Goal: Task Accomplishment & Management: Manage account settings

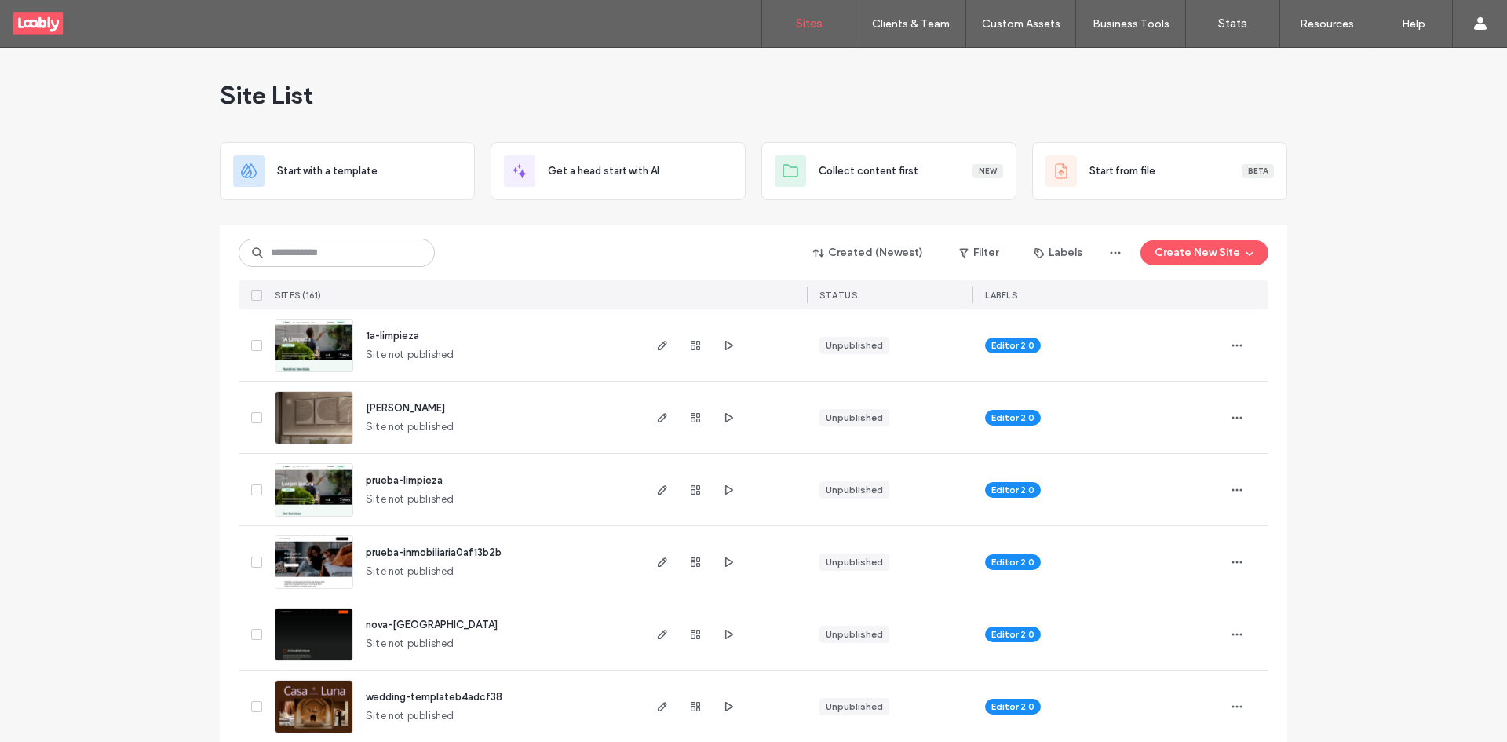
click at [920, 72] on link "Client Management" at bounding box center [944, 64] width 152 height 32
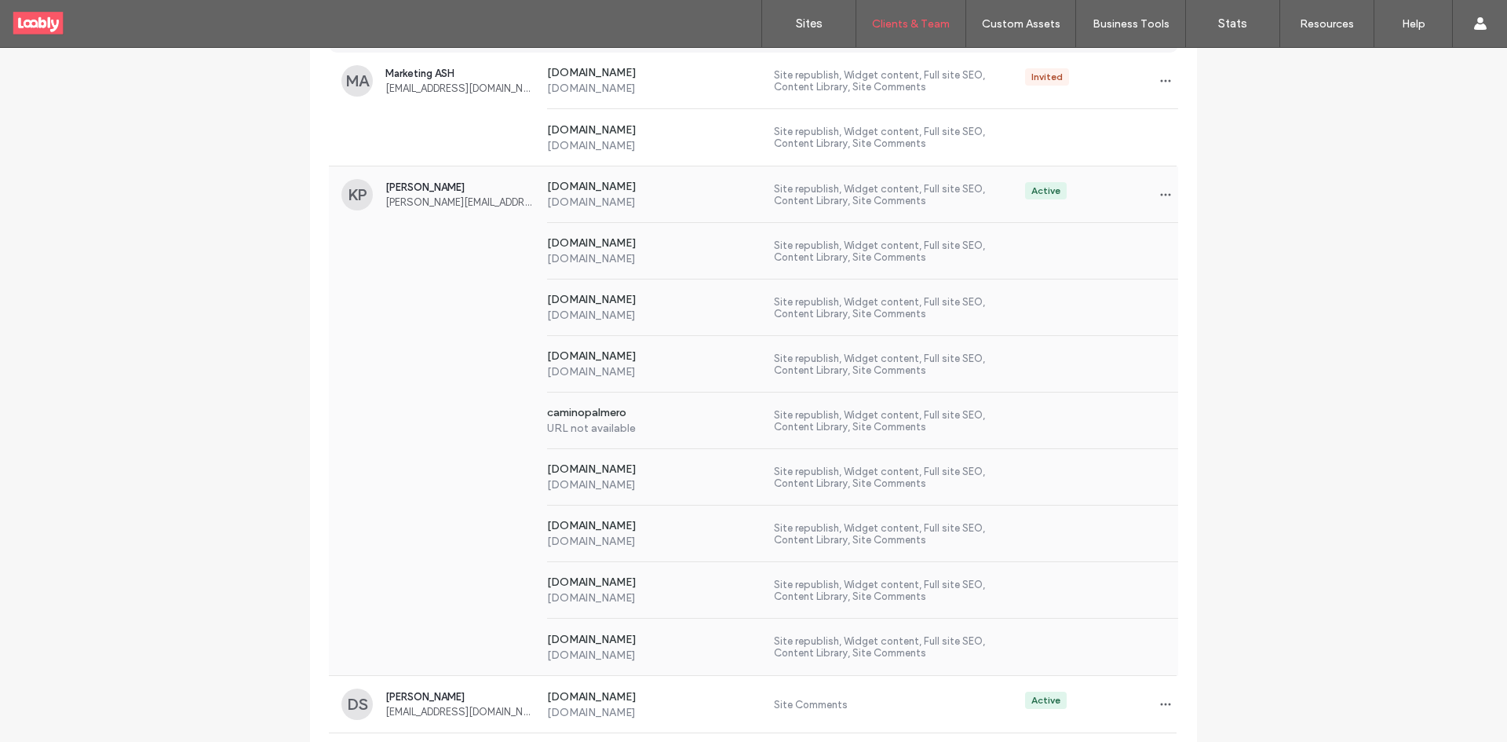
scroll to position [314, 0]
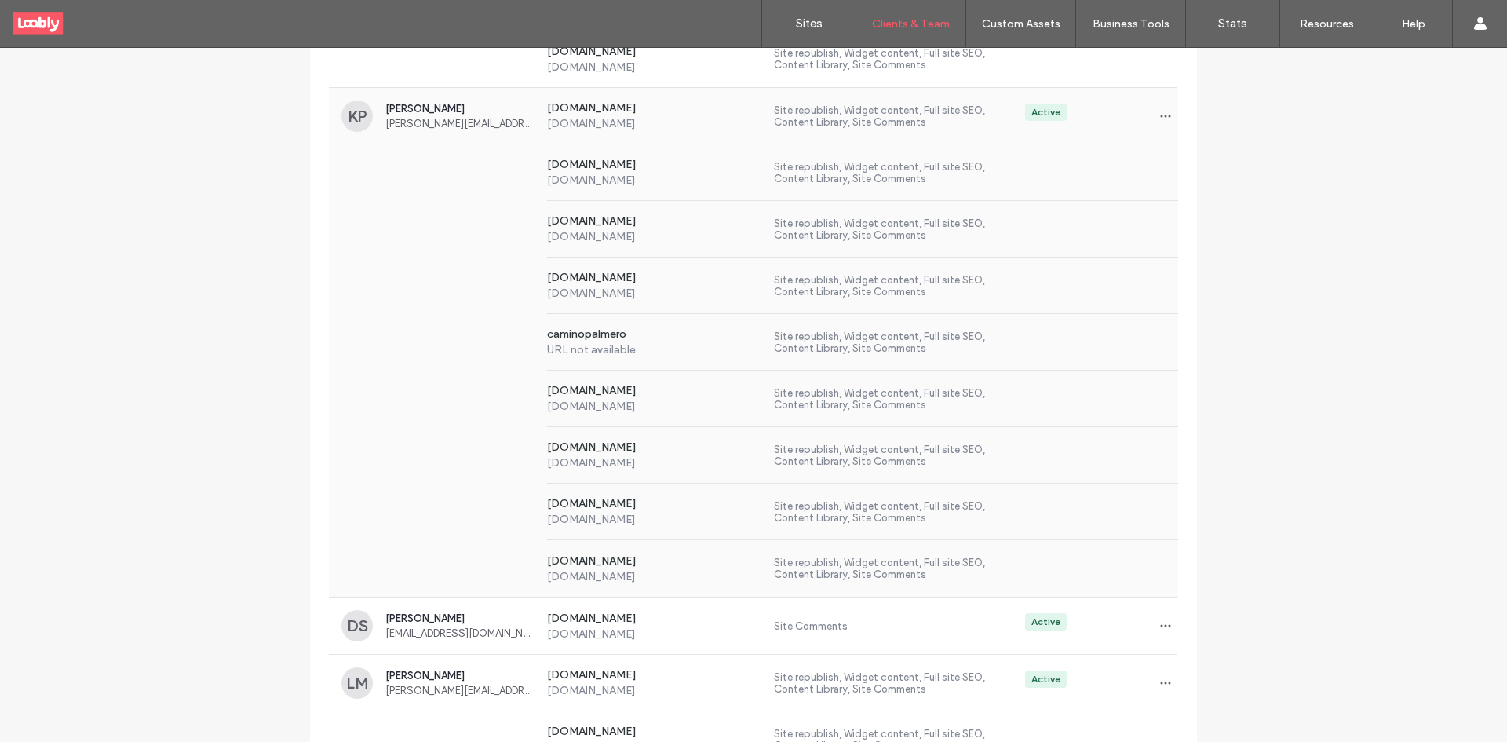
click at [509, 226] on div "[DOMAIN_NAME] [DOMAIN_NAME] Site republish, Widget content, Full site SEO, Cont…" at bounding box center [753, 229] width 849 height 57
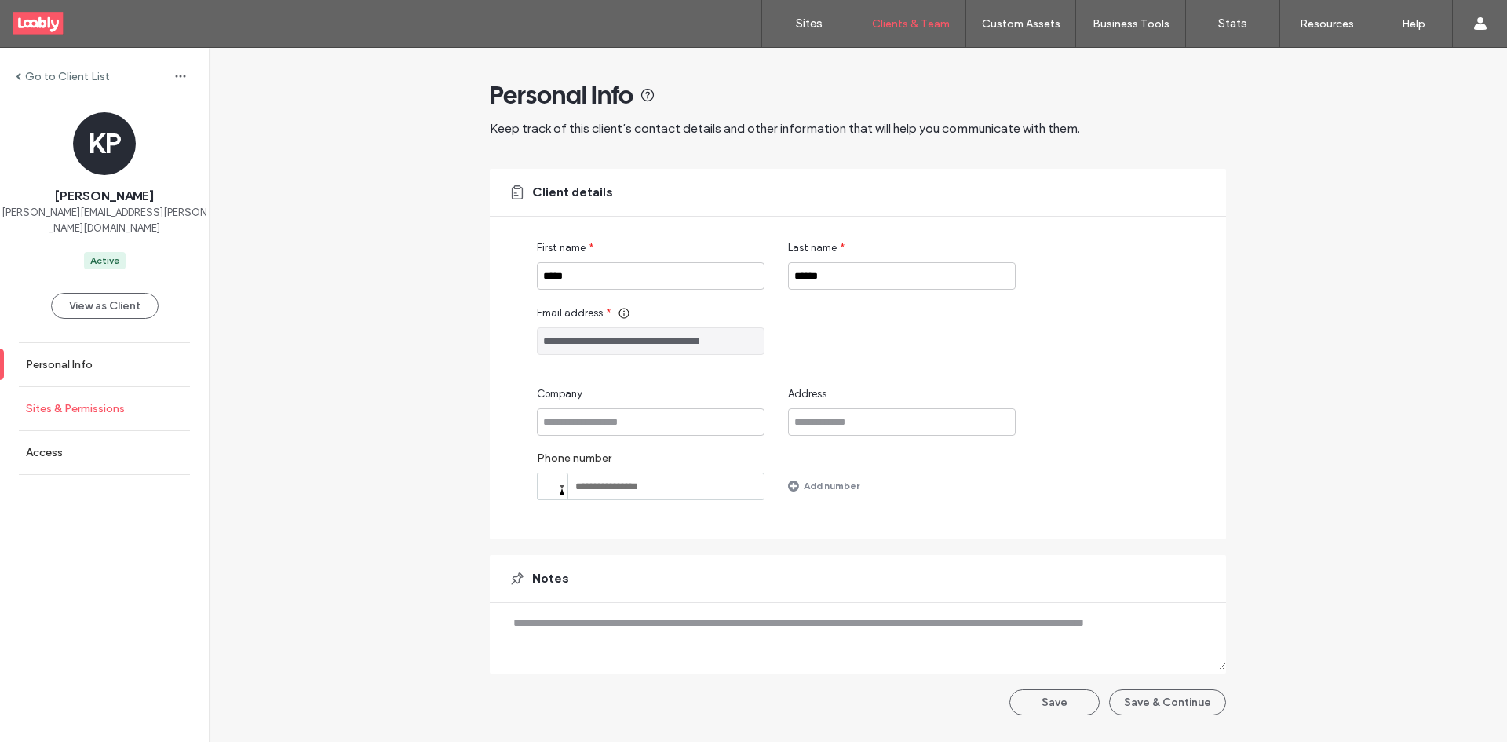
click at [115, 398] on link "Sites & Permissions" at bounding box center [104, 408] width 209 height 43
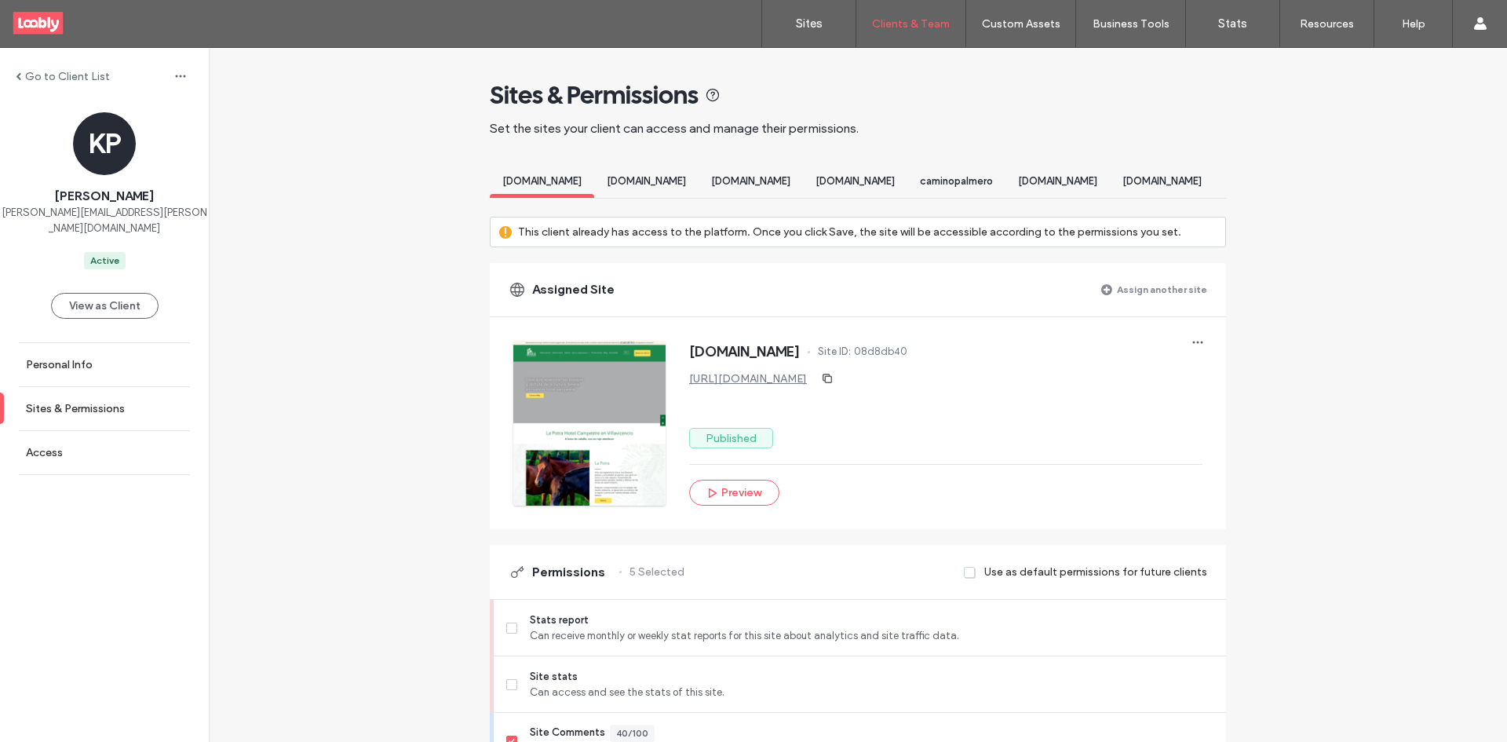
click at [1197, 303] on label "Assign another site" at bounding box center [1162, 289] width 90 height 27
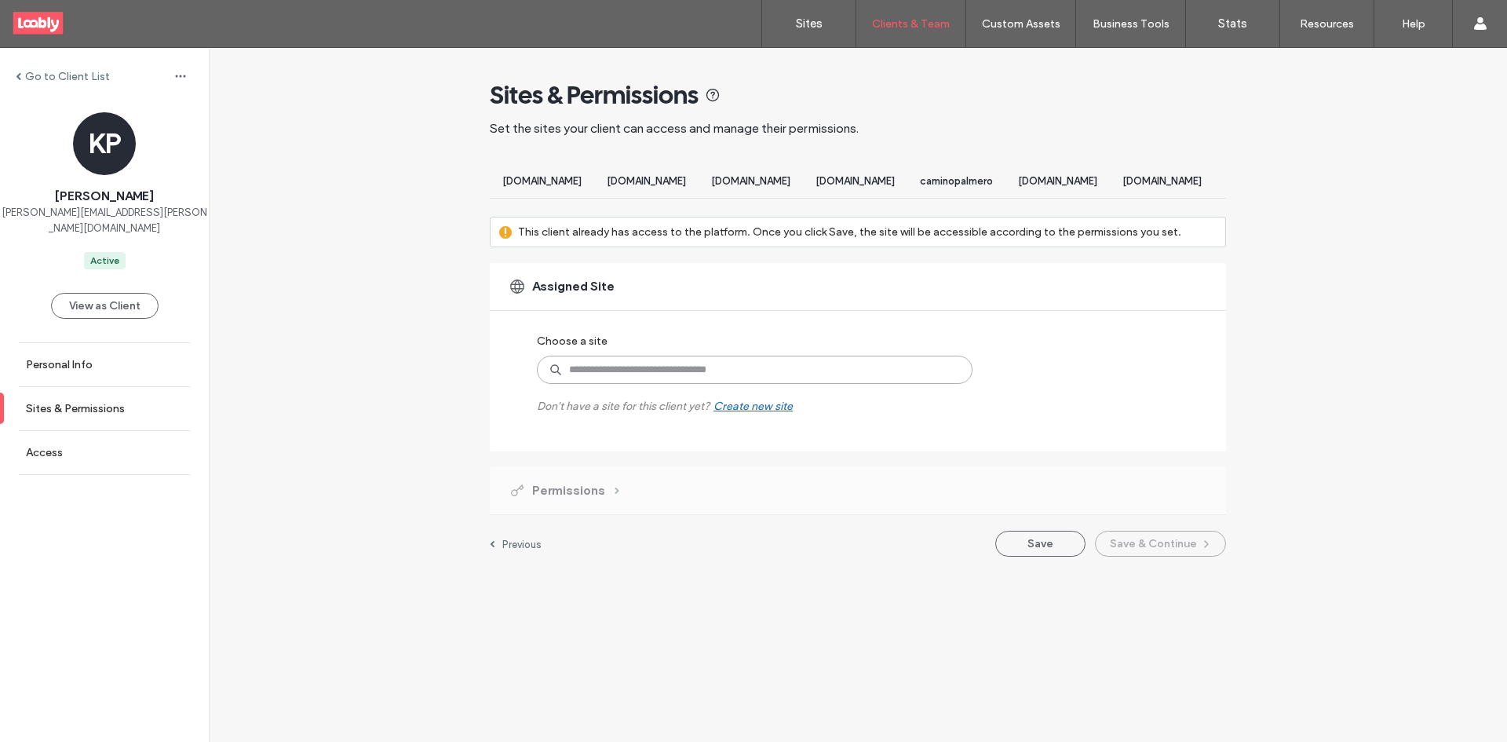
click at [662, 376] on input at bounding box center [755, 370] width 436 height 28
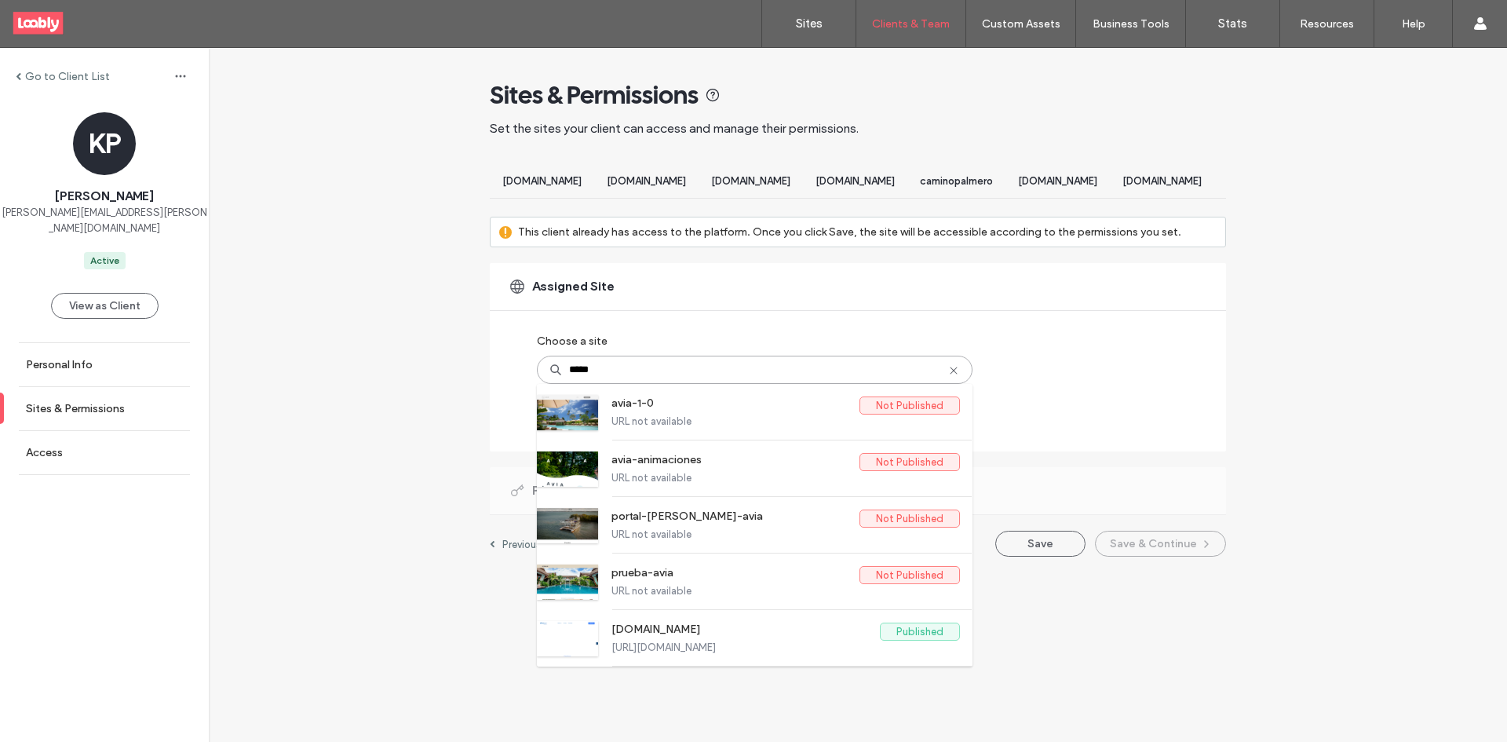
type input "******"
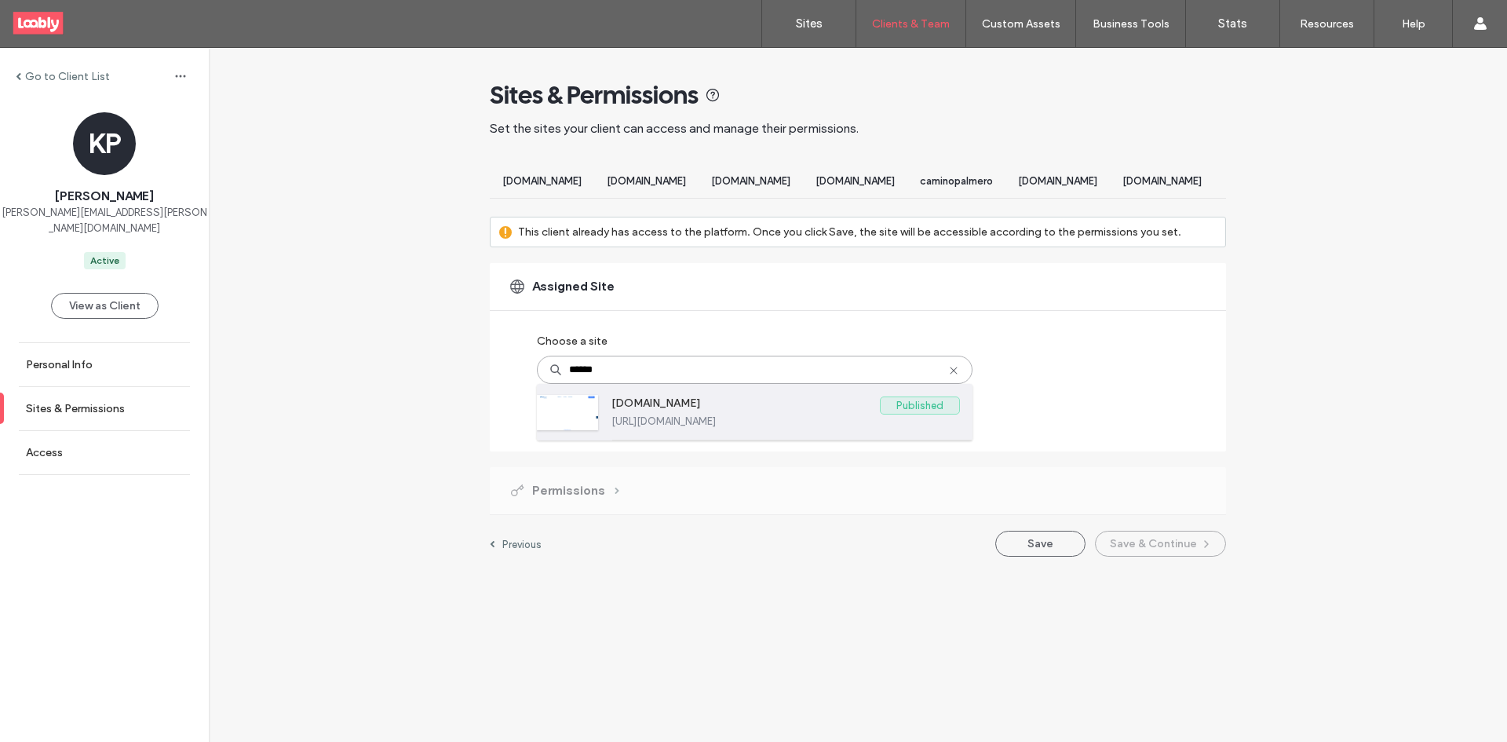
click at [718, 415] on label "[DOMAIN_NAME]" at bounding box center [746, 405] width 268 height 19
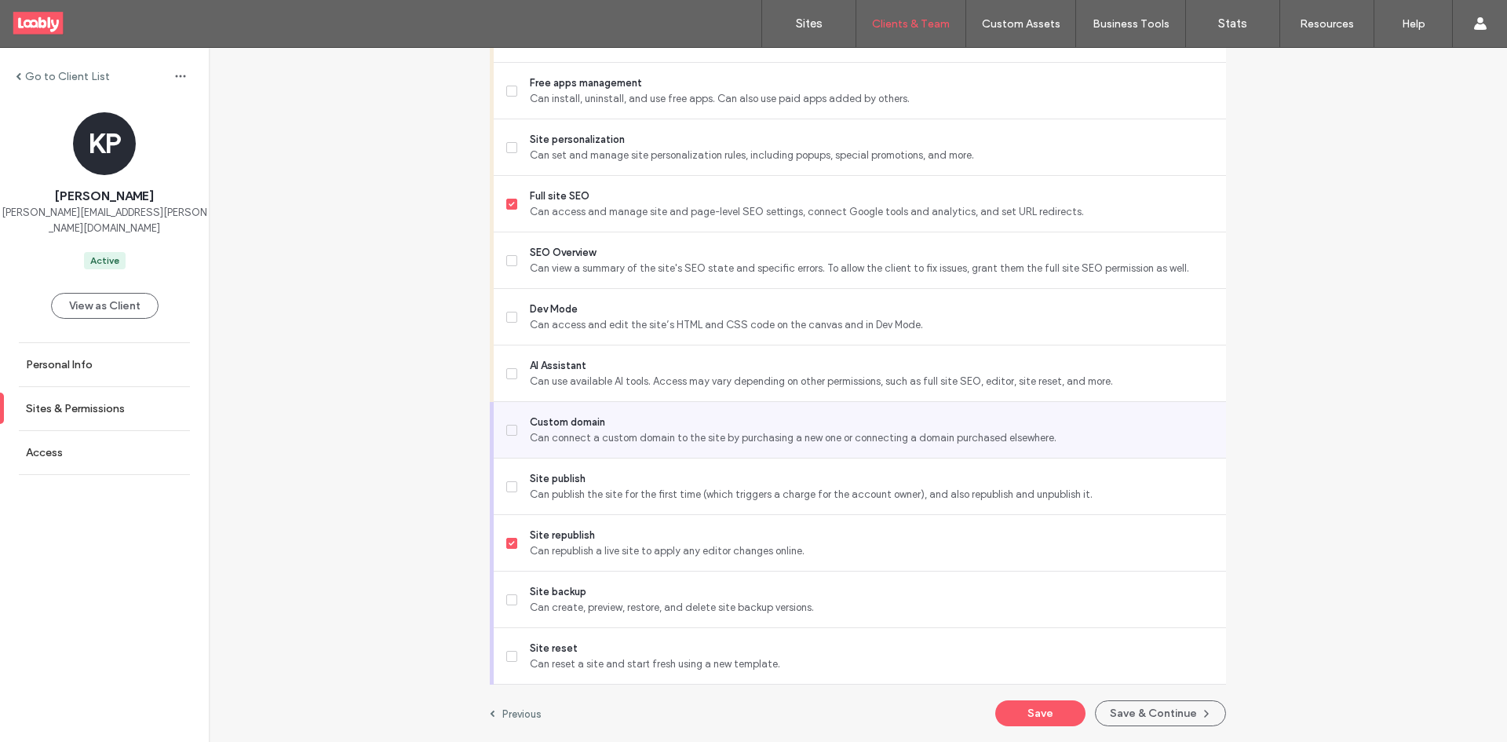
scroll to position [1342, 0]
click at [1039, 721] on button "Save" at bounding box center [1040, 713] width 90 height 26
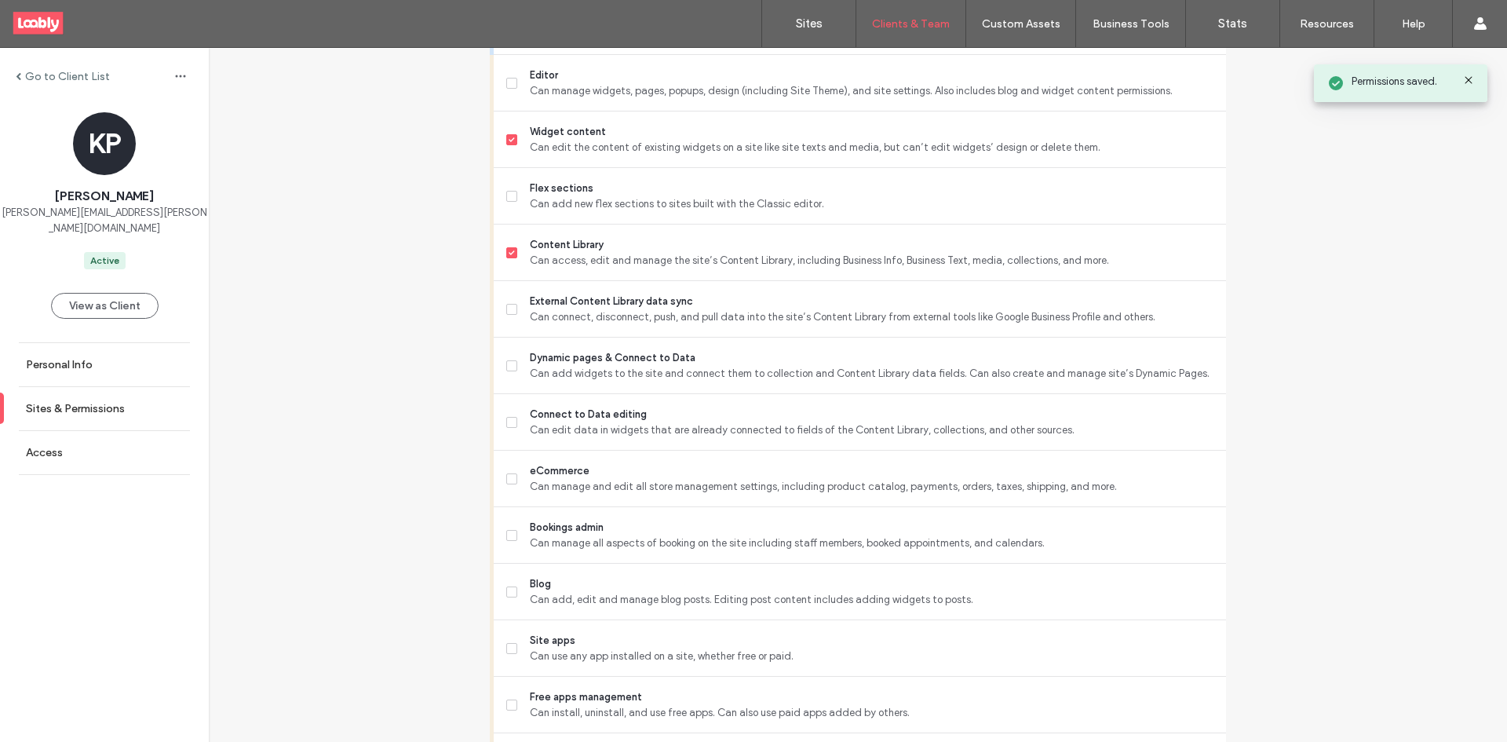
scroll to position [400, 0]
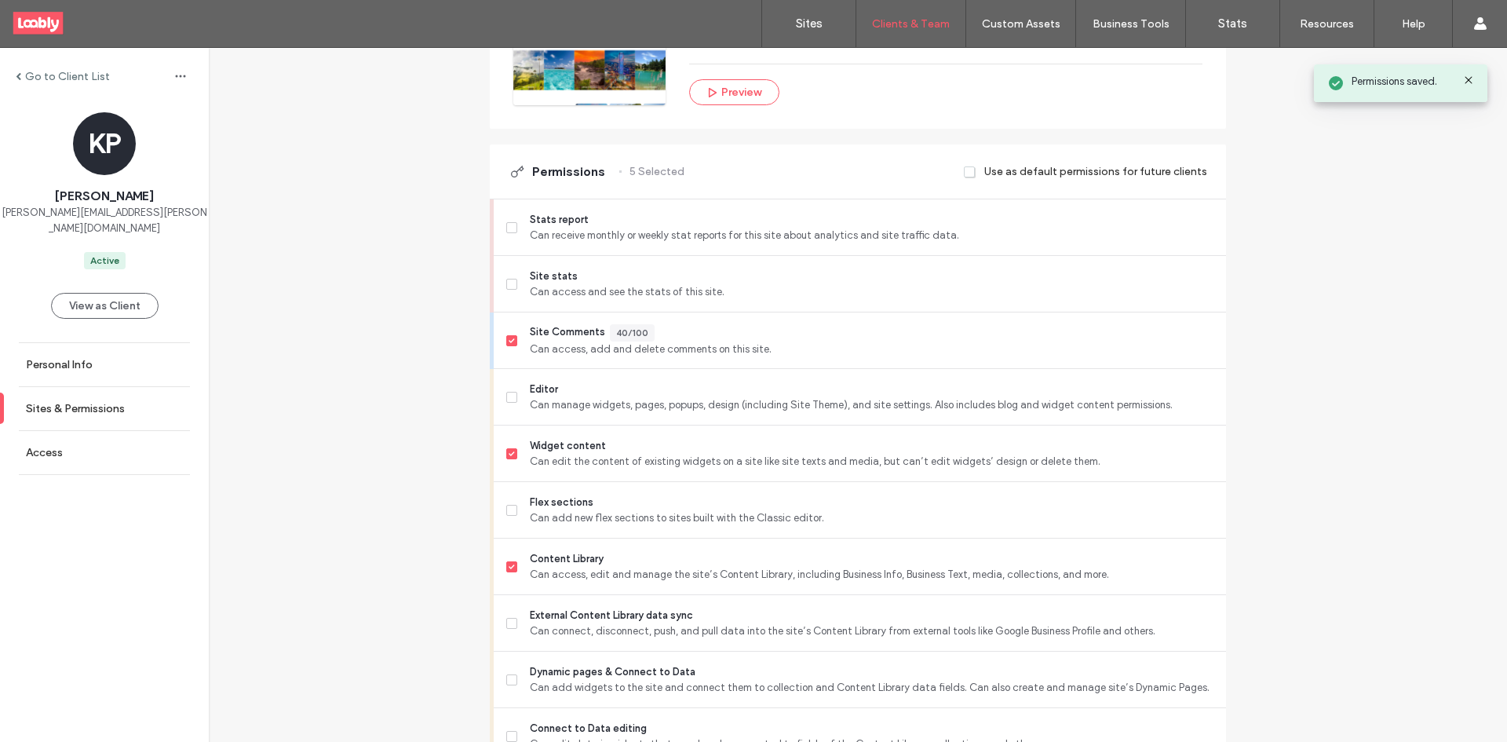
click at [60, 72] on label "Go to Client List" at bounding box center [67, 76] width 85 height 13
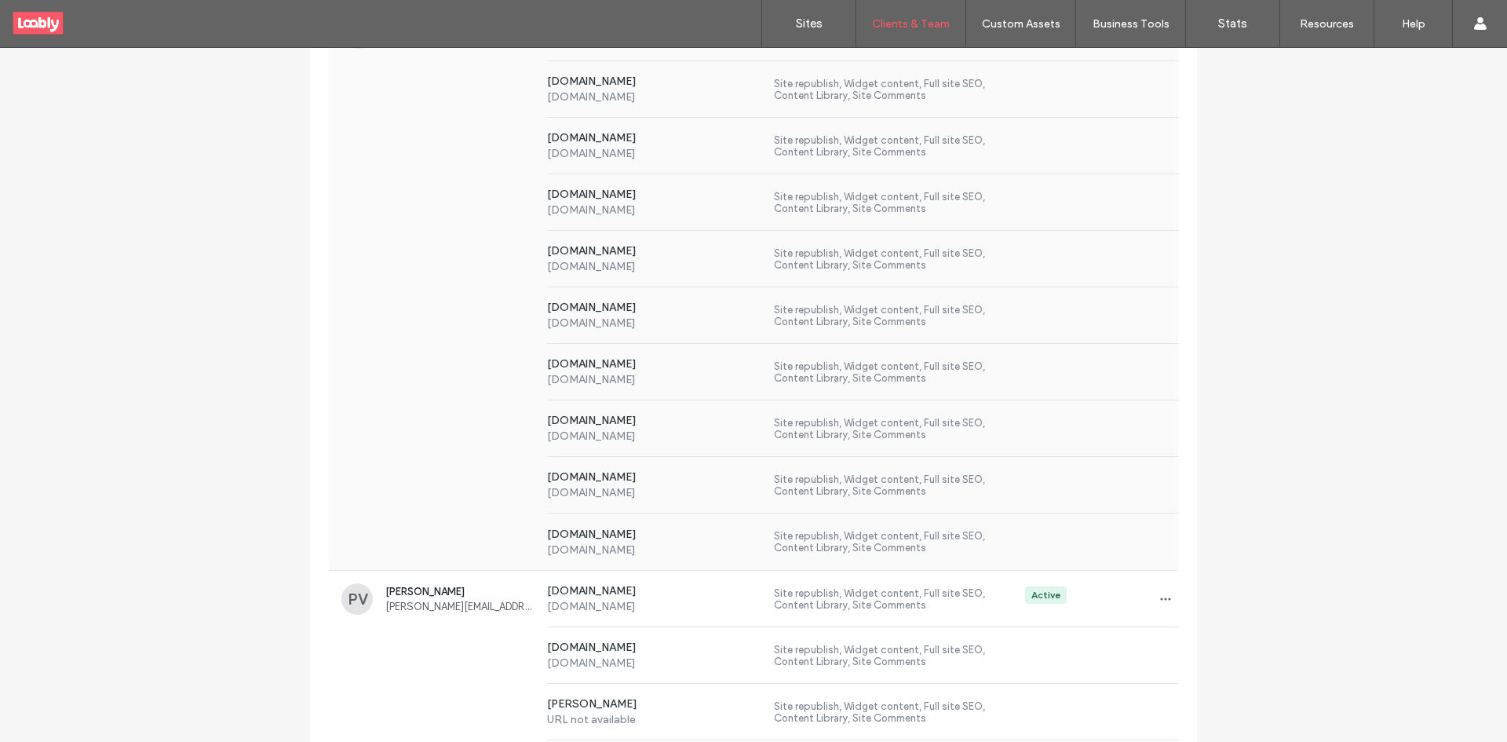
scroll to position [864, 0]
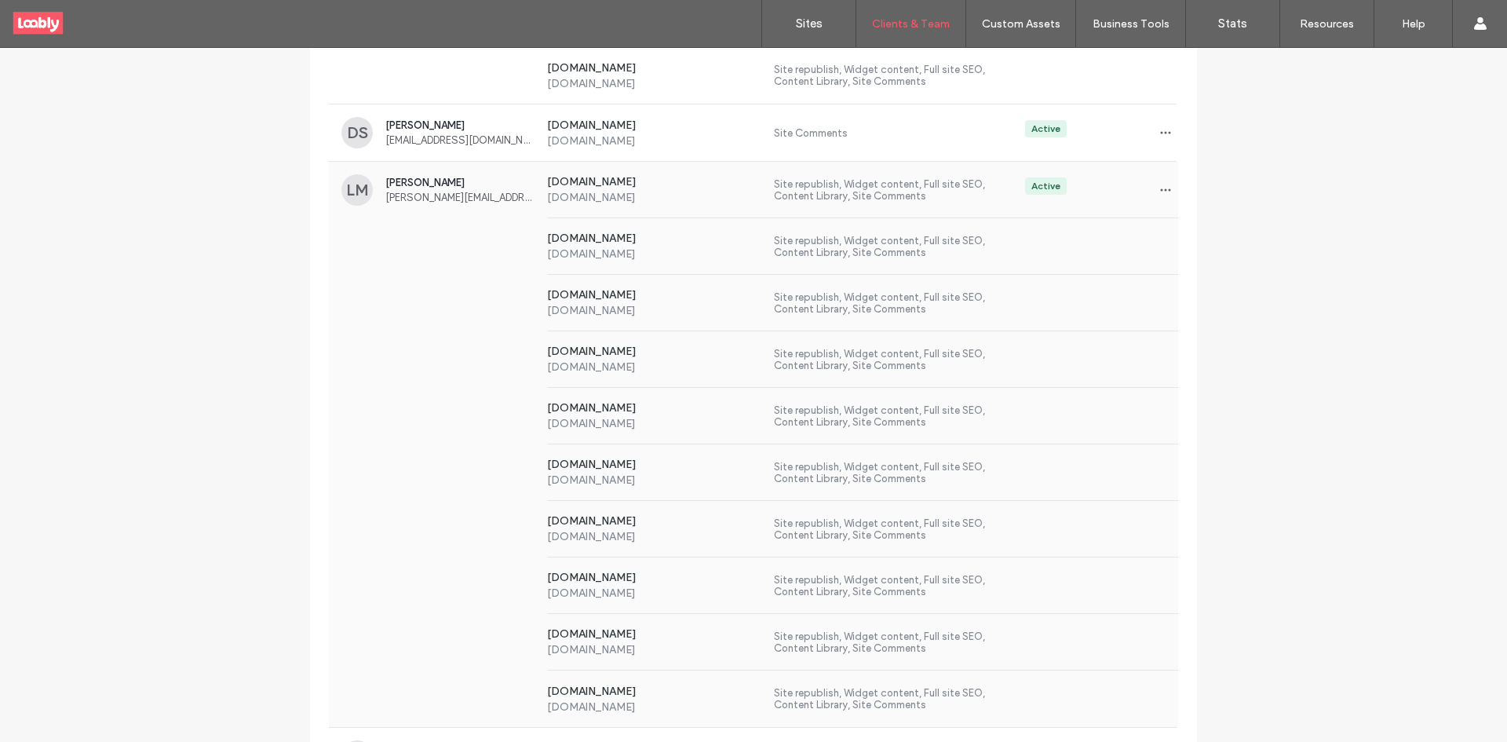
click at [443, 344] on div "[DOMAIN_NAME] [DOMAIN_NAME] Site republish, Widget content, Full site SEO, Cont…" at bounding box center [753, 359] width 849 height 57
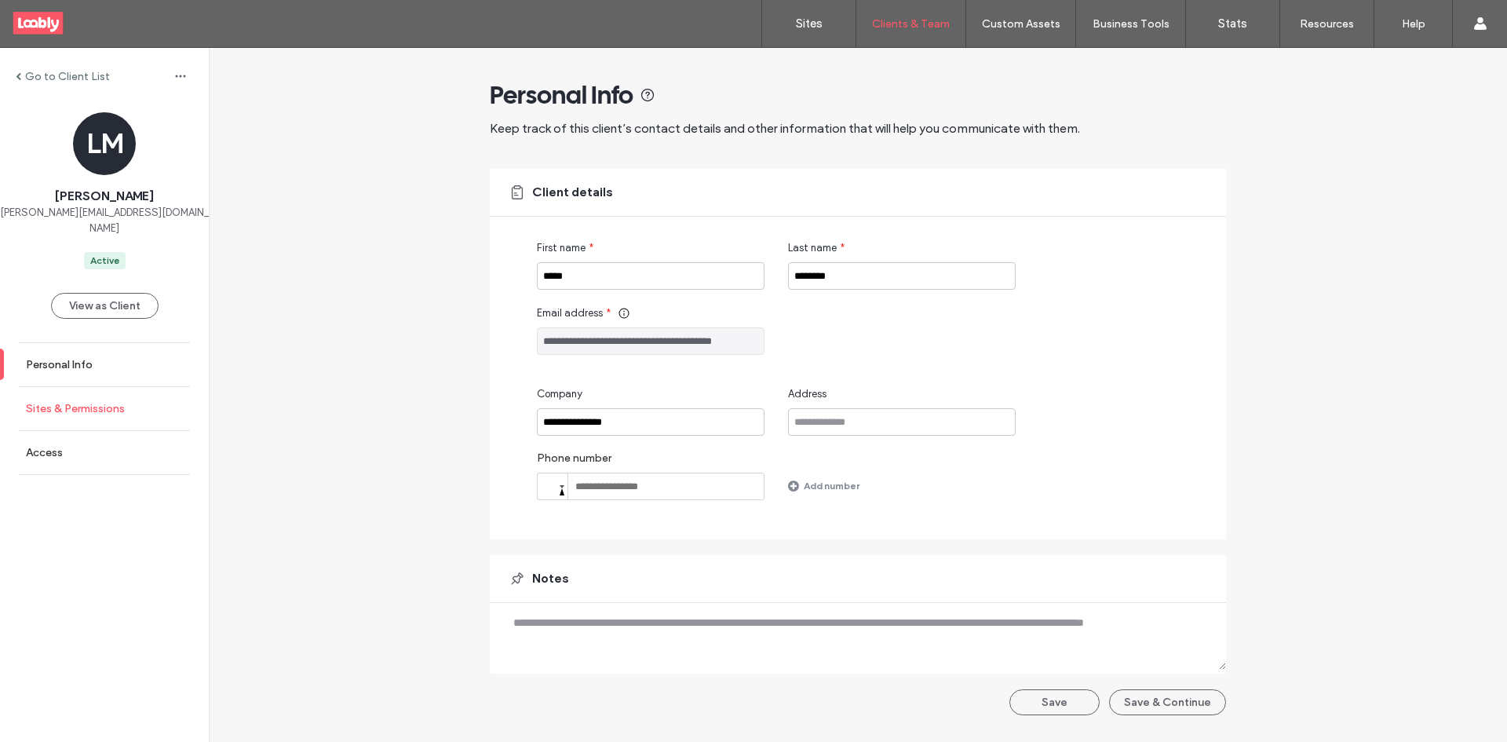
click at [122, 412] on label "Sites & Permissions" at bounding box center [75, 408] width 99 height 13
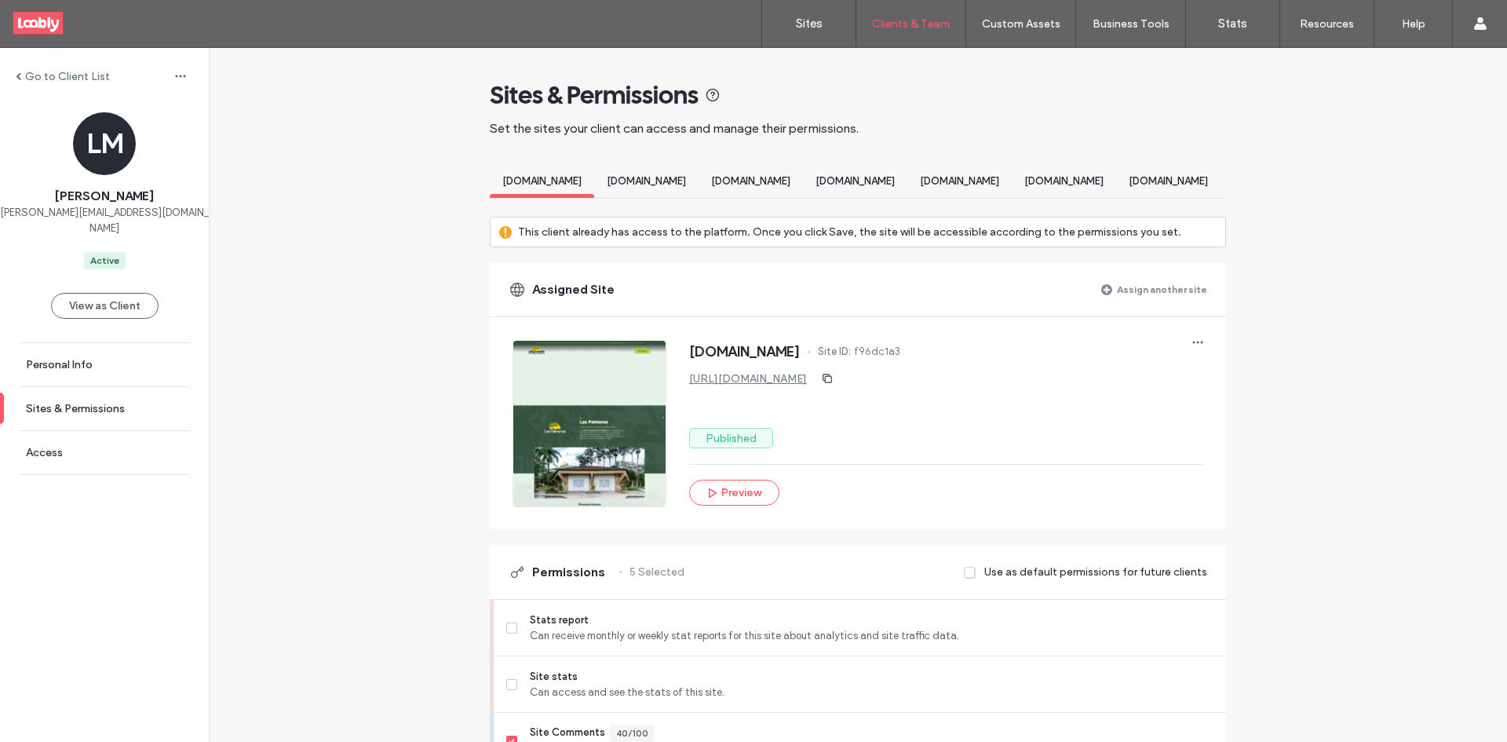
click at [1181, 303] on label "Assign another site" at bounding box center [1162, 289] width 90 height 27
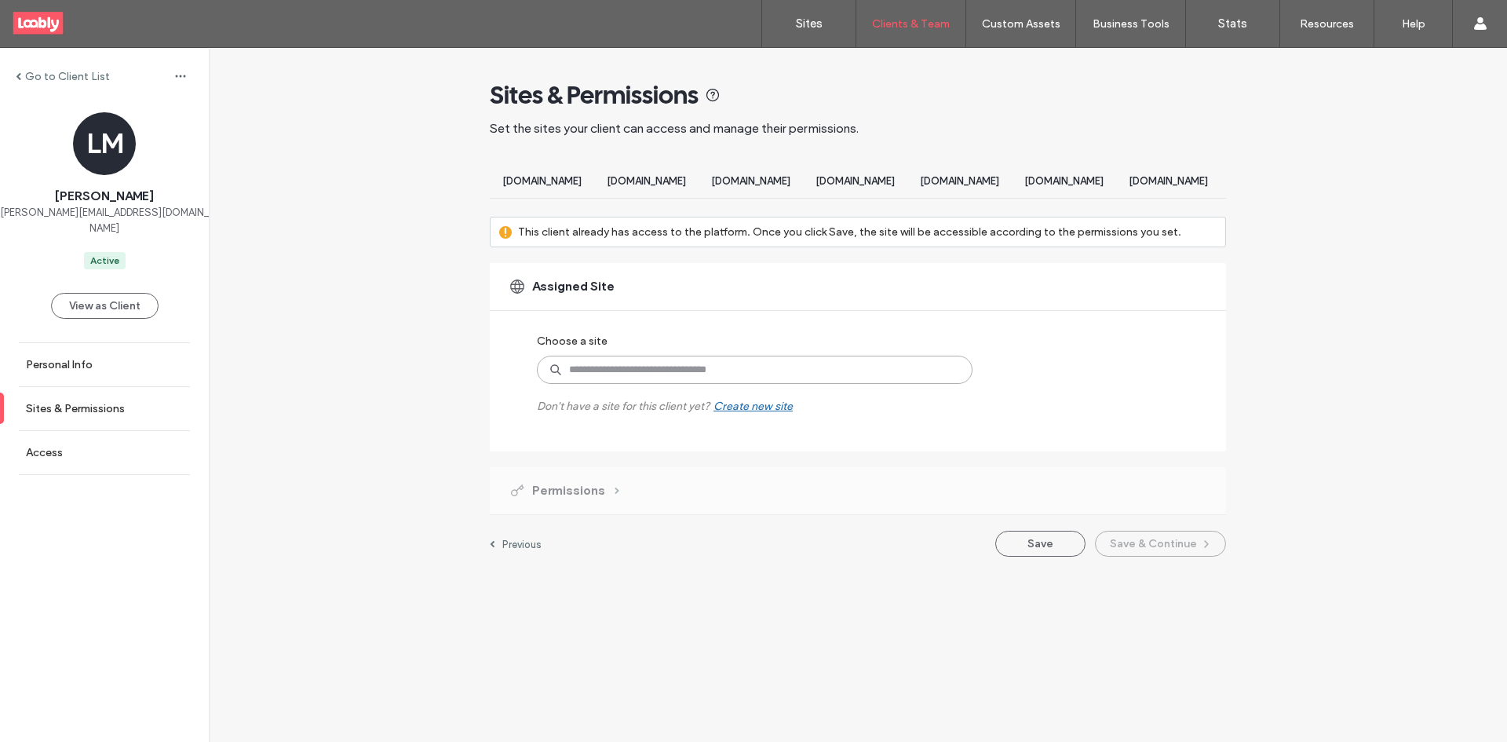
click at [705, 375] on input at bounding box center [755, 370] width 436 height 28
type input "*******"
click at [732, 451] on div "Assigned Site Choose a site ******* [DOMAIN_NAME] Published [URL][DOMAIN_NAME] …" at bounding box center [858, 357] width 736 height 188
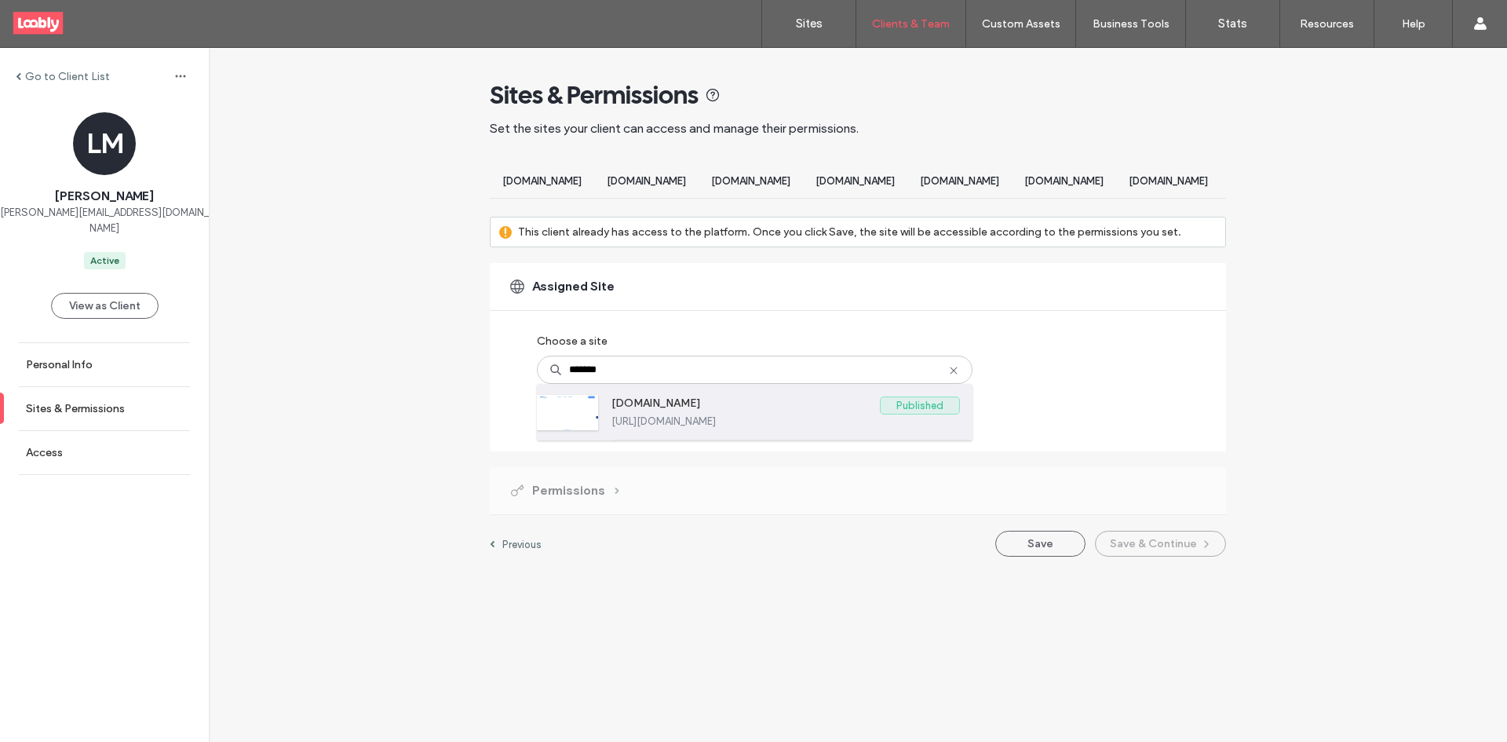
click at [734, 427] on label "[URL][DOMAIN_NAME]" at bounding box center [786, 421] width 349 height 12
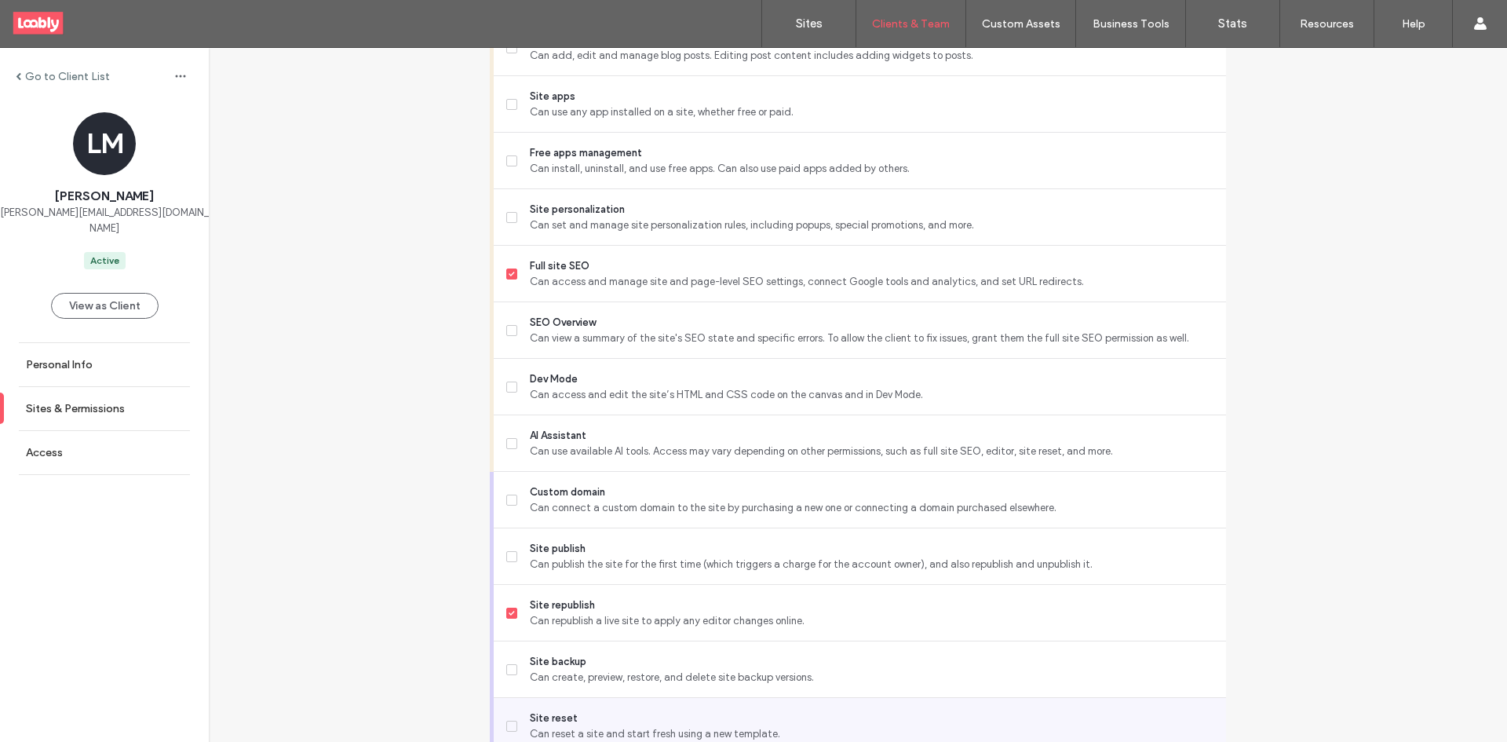
scroll to position [1342, 0]
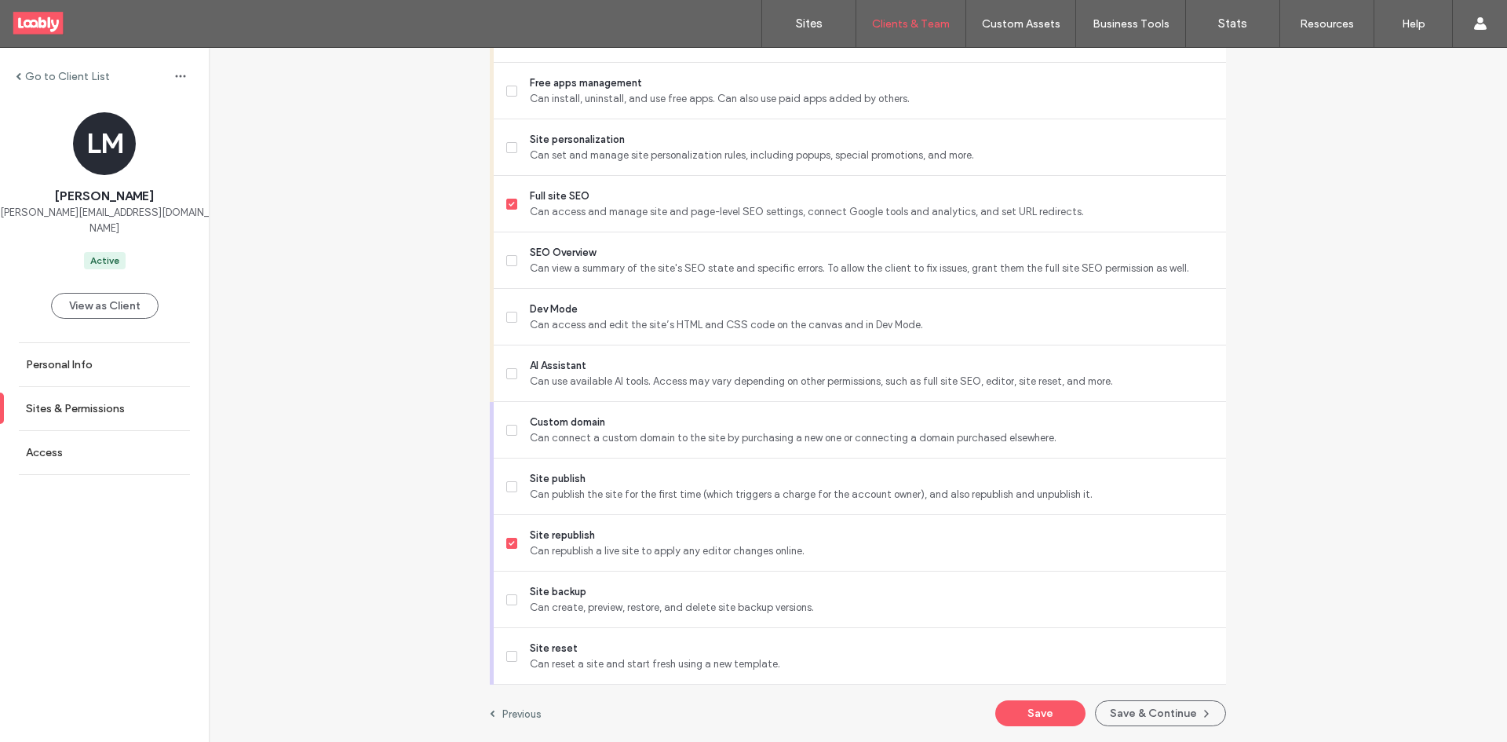
click at [1044, 715] on button "Save" at bounding box center [1040, 713] width 90 height 26
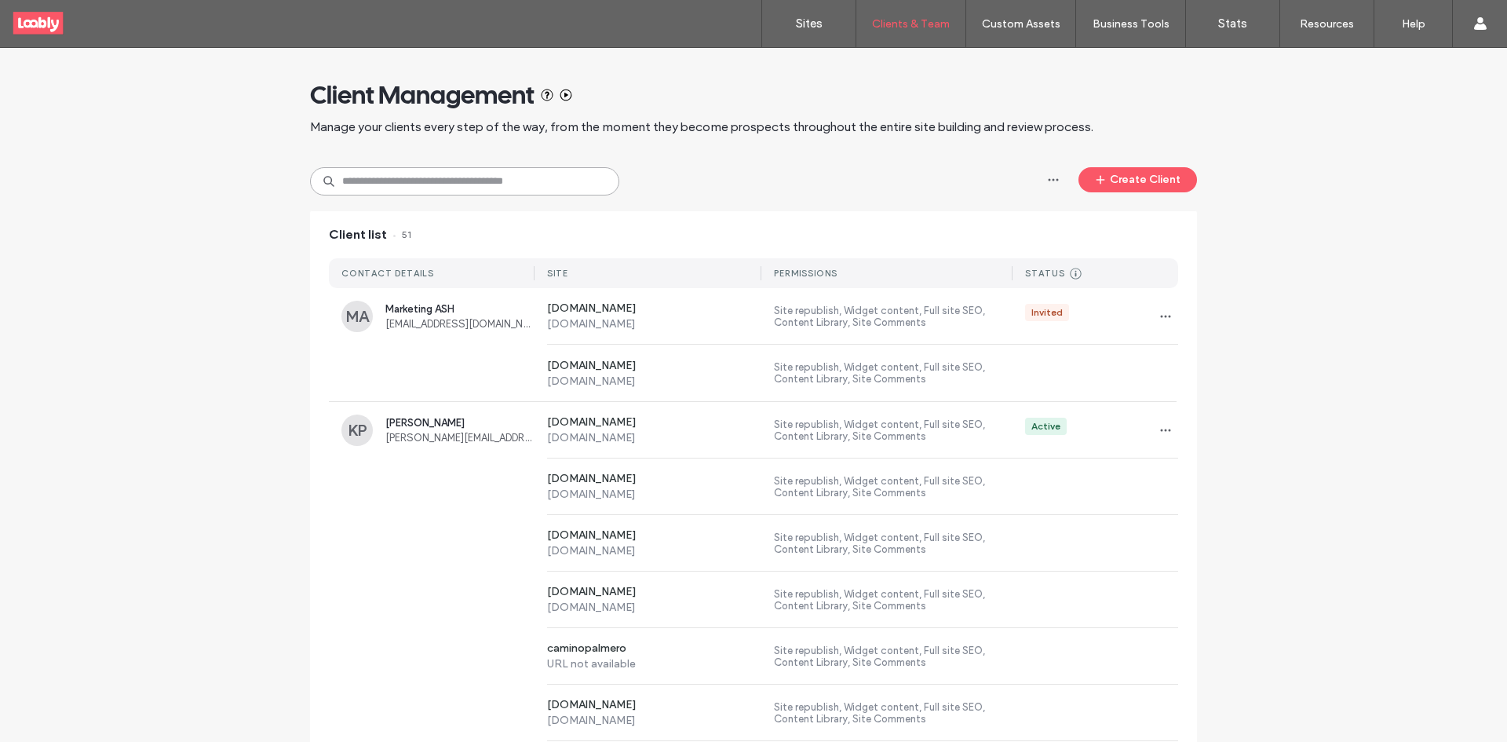
click at [446, 170] on input at bounding box center [464, 181] width 309 height 28
type input "********"
click at [476, 390] on div "[DOMAIN_NAME] [DOMAIN_NAME] Site republish, Widget content, Full site SEO, Cont…" at bounding box center [753, 373] width 849 height 57
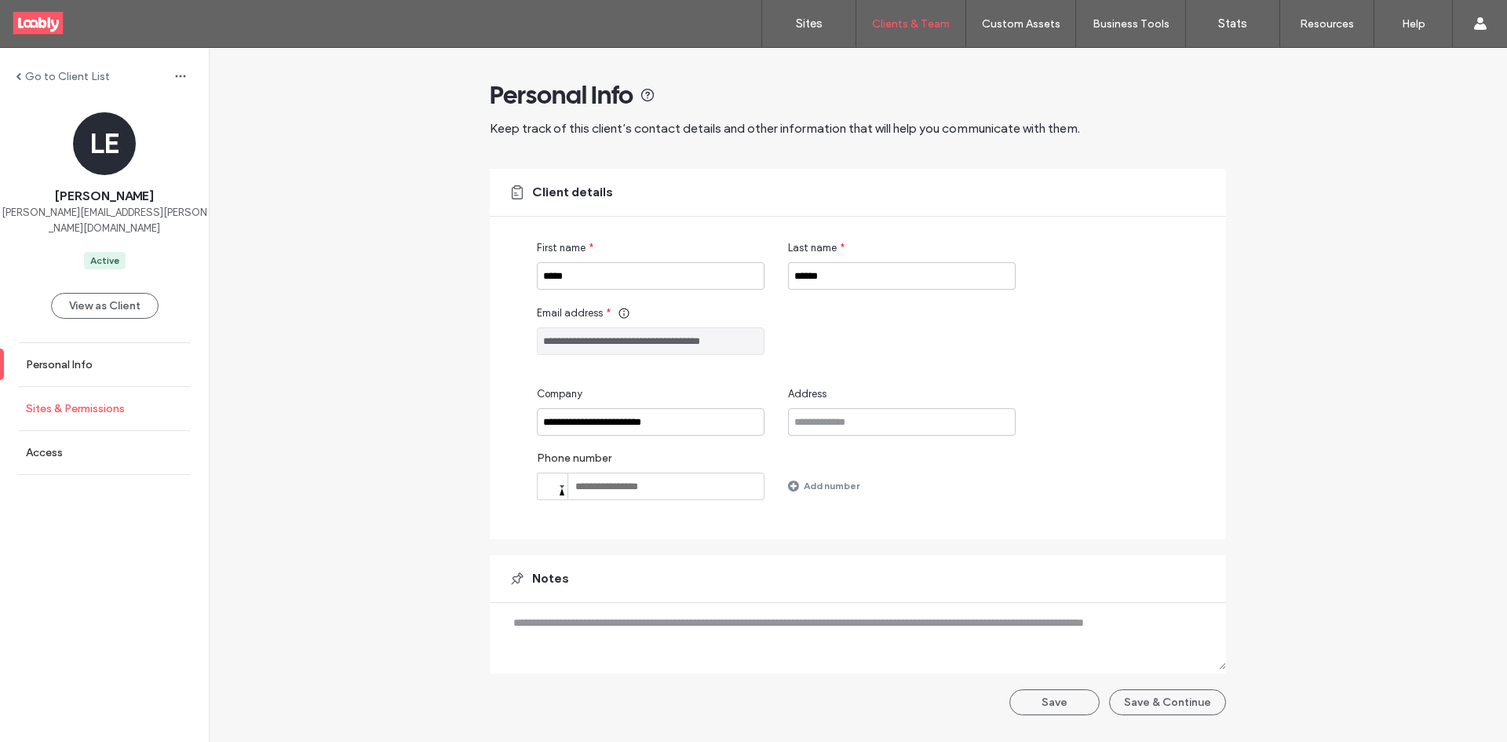
click at [128, 409] on link "Sites & Permissions" at bounding box center [104, 408] width 209 height 43
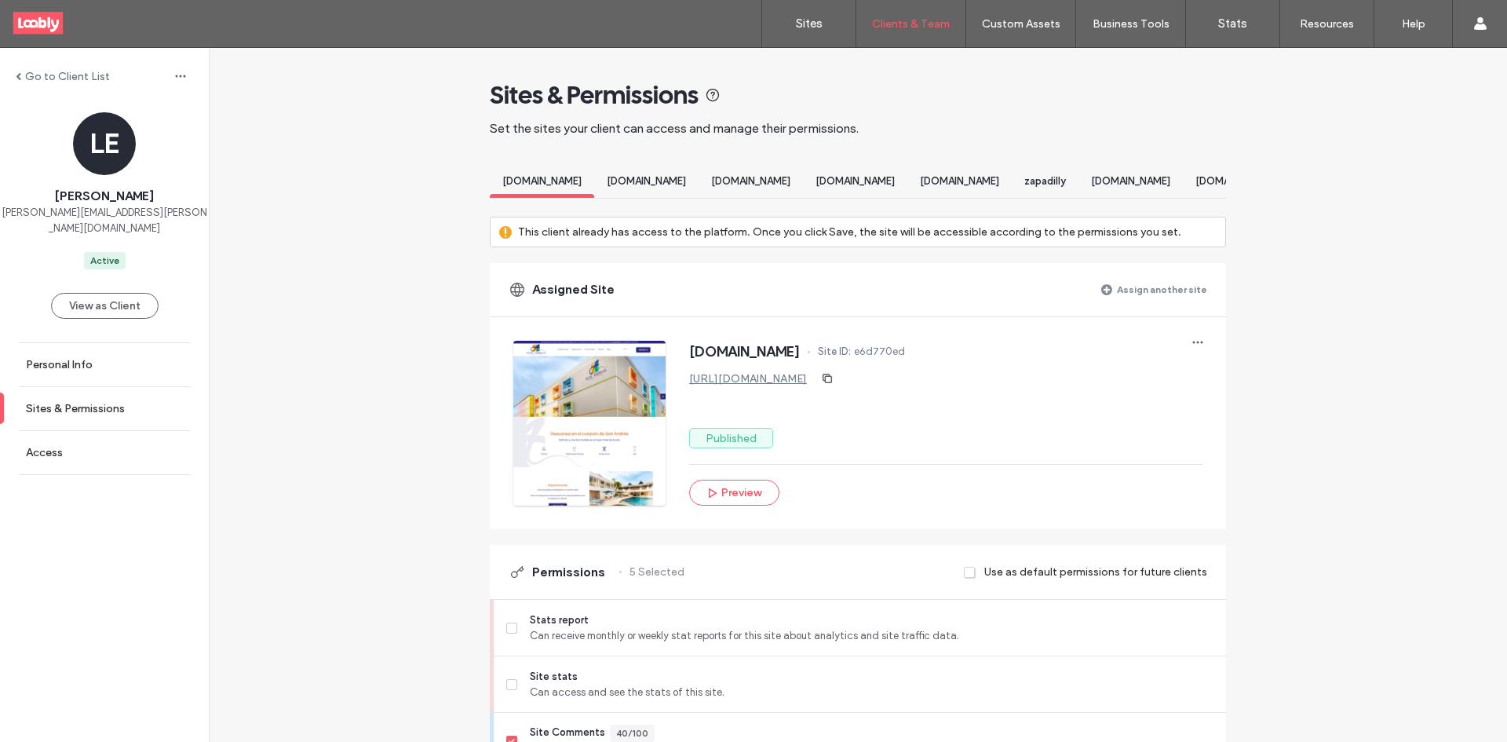
click at [1135, 303] on label "Assign another site" at bounding box center [1162, 289] width 90 height 27
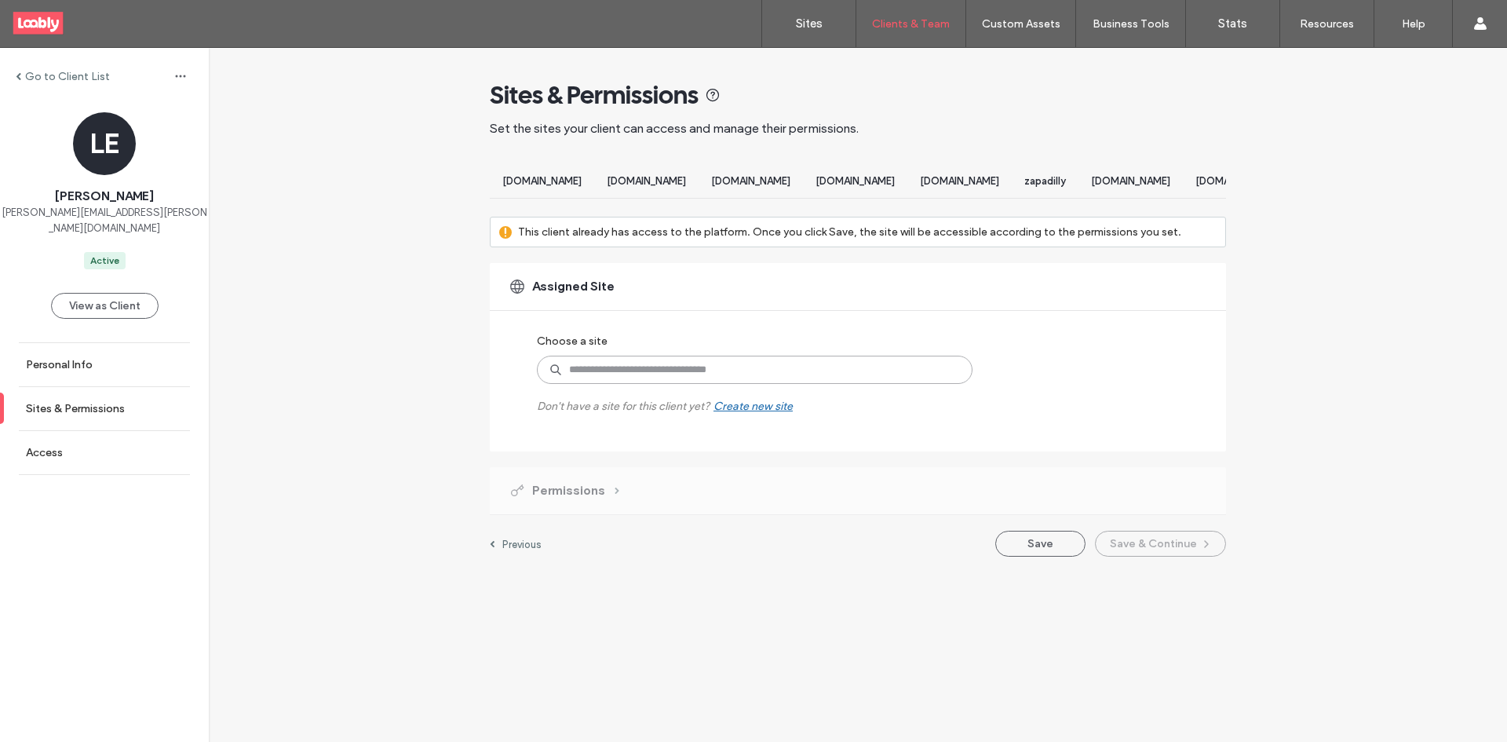
click at [781, 384] on input at bounding box center [755, 370] width 436 height 28
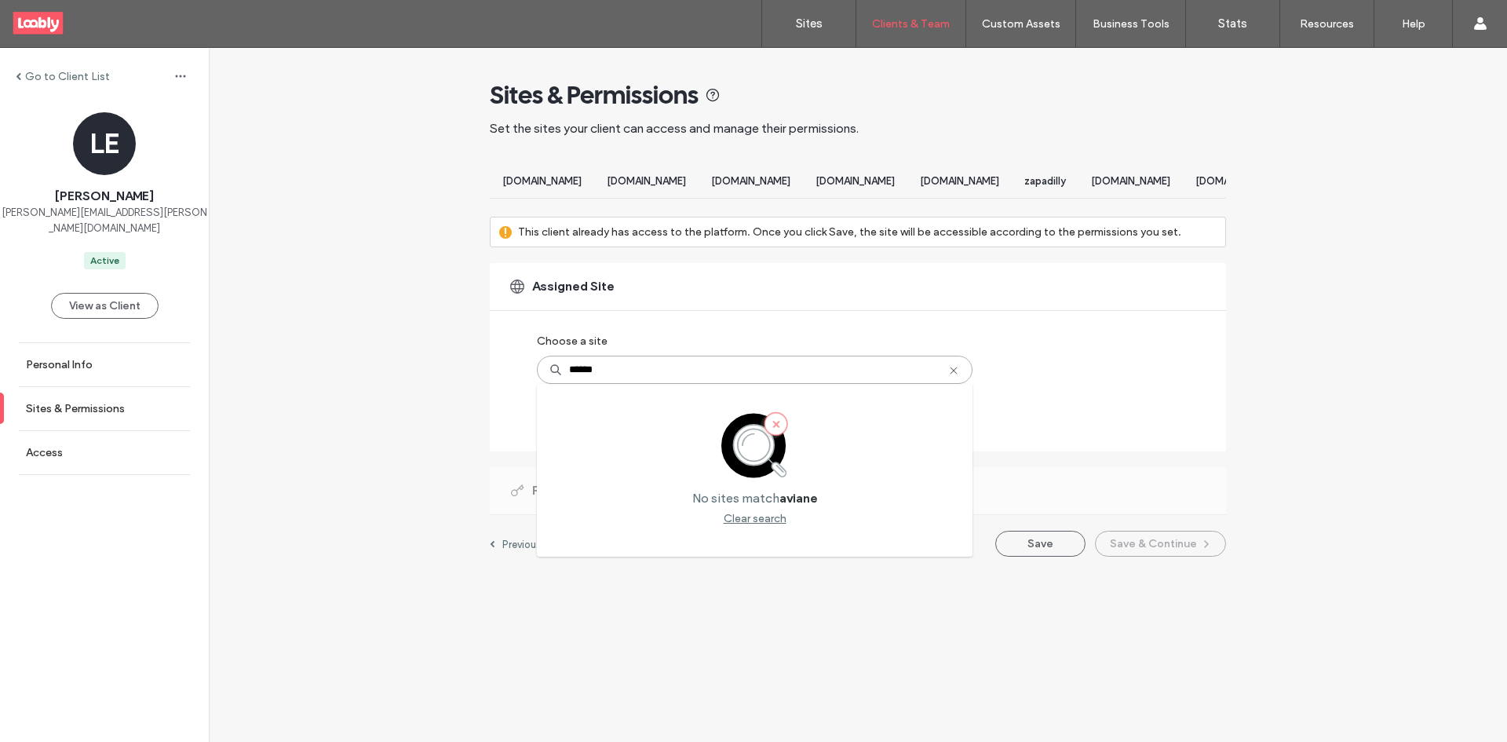
type input "******"
click at [952, 377] on icon at bounding box center [954, 370] width 13 height 13
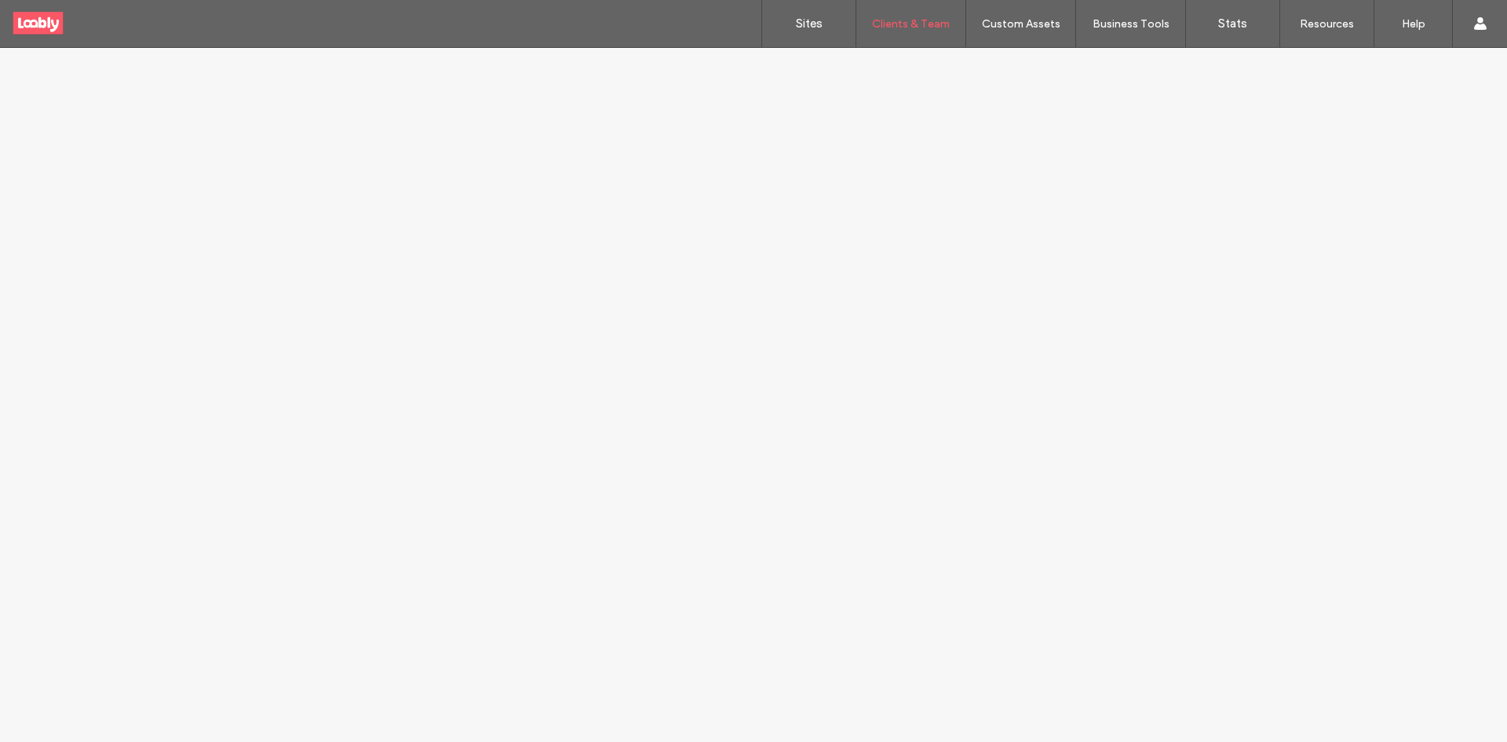
click at [597, 21] on div "Sites Clients & Team Client Management Custom Assets Custom Templates Custom Se…" at bounding box center [753, 24] width 1507 height 48
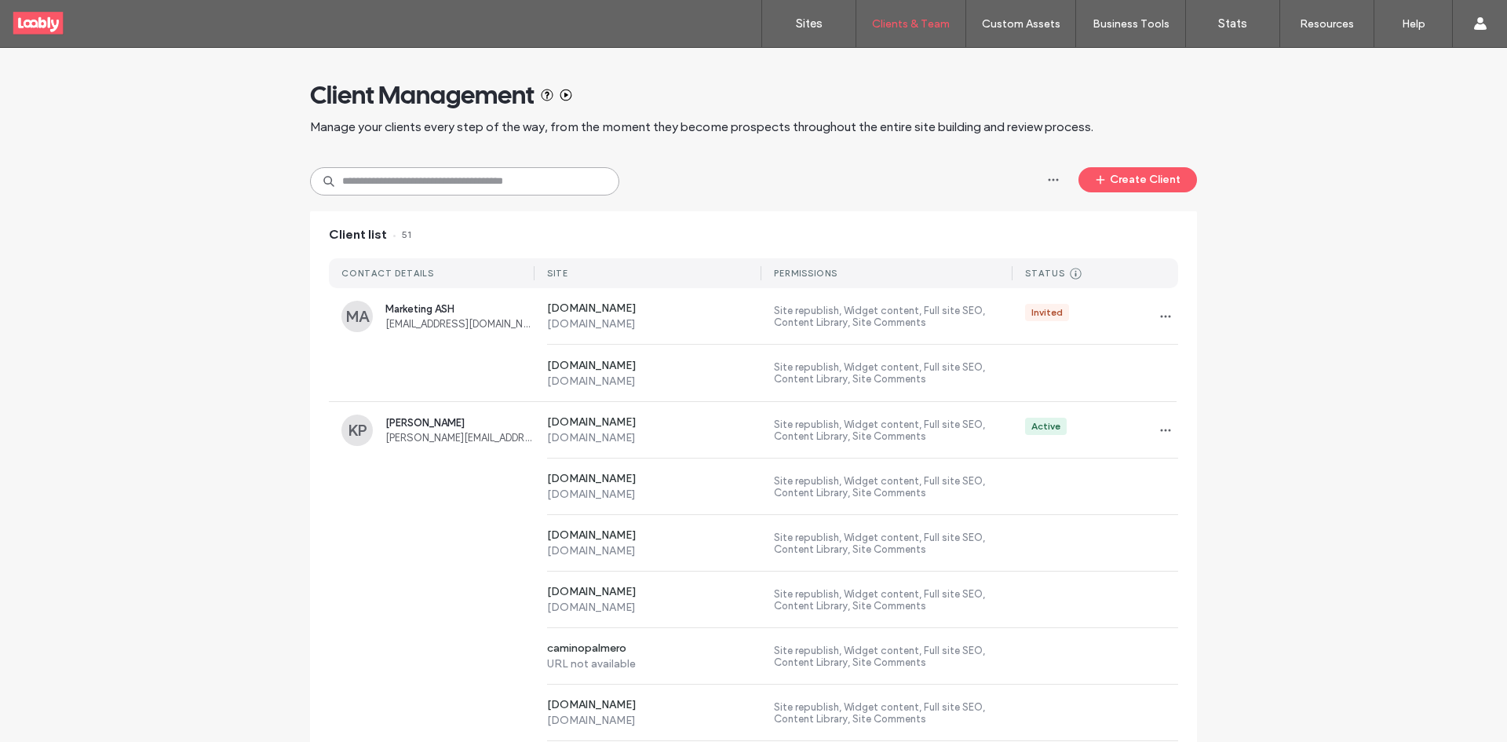
click at [547, 170] on input at bounding box center [464, 181] width 309 height 28
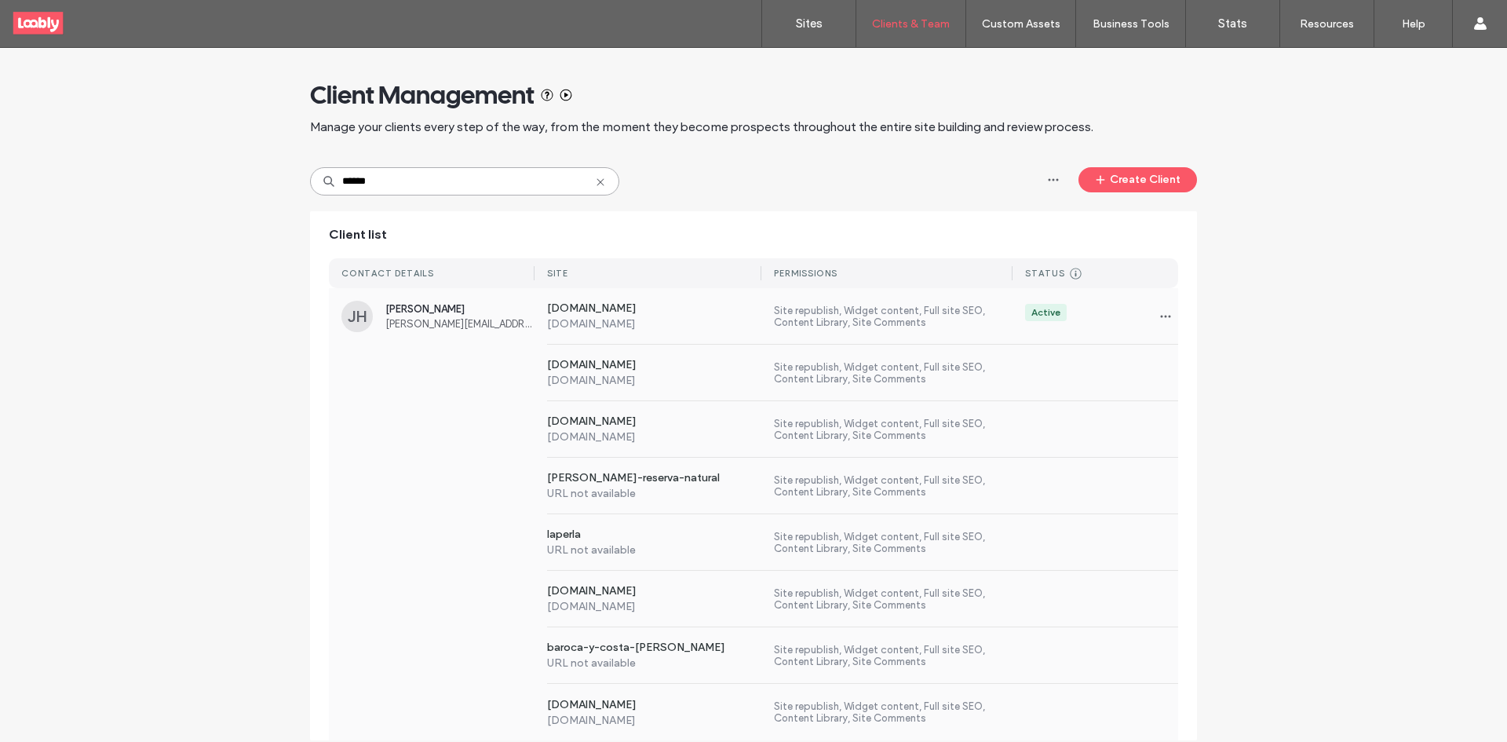
type input "******"
click at [467, 425] on div "[DOMAIN_NAME] [DOMAIN_NAME] Site republish, Widget content, Full site SEO, Cont…" at bounding box center [753, 429] width 849 height 57
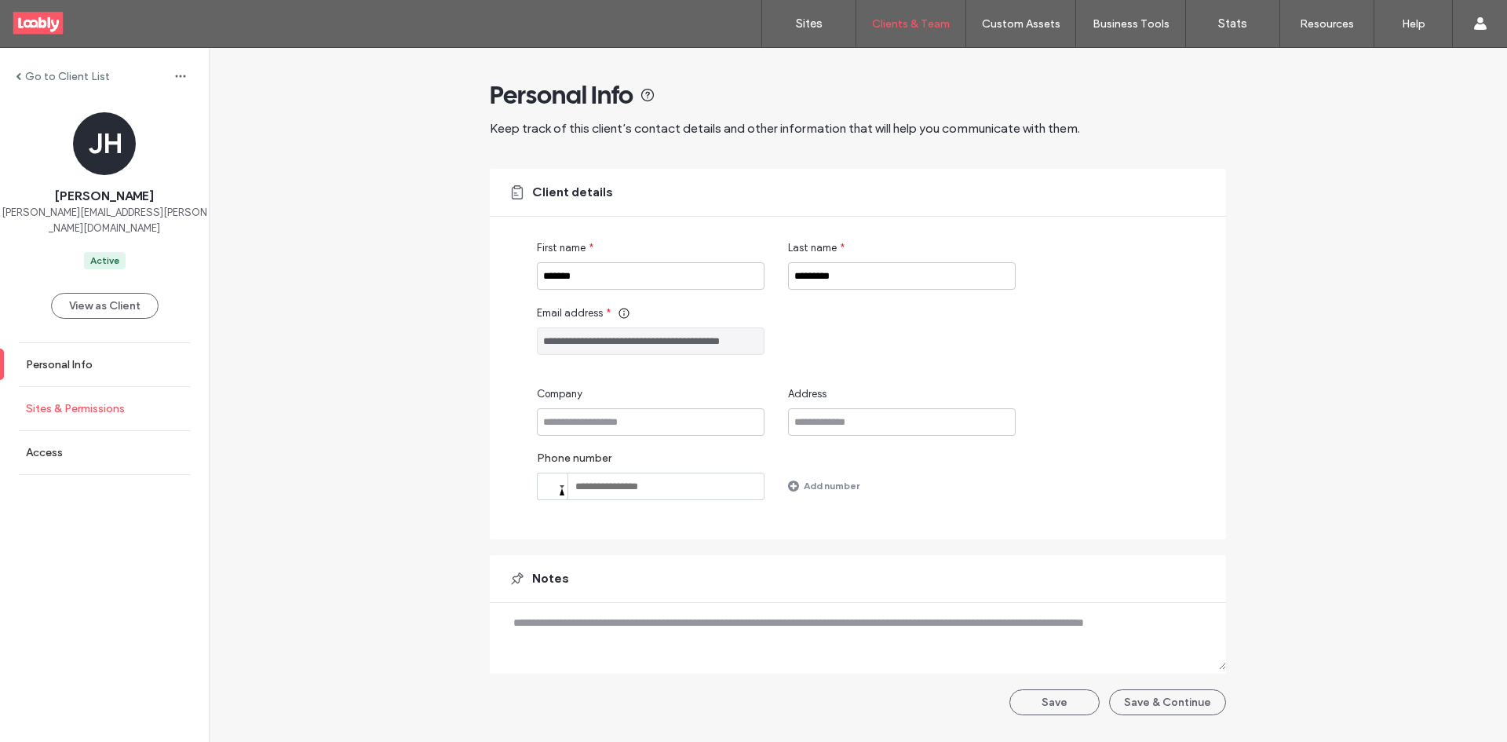
click at [37, 402] on label "Sites & Permissions" at bounding box center [75, 408] width 99 height 13
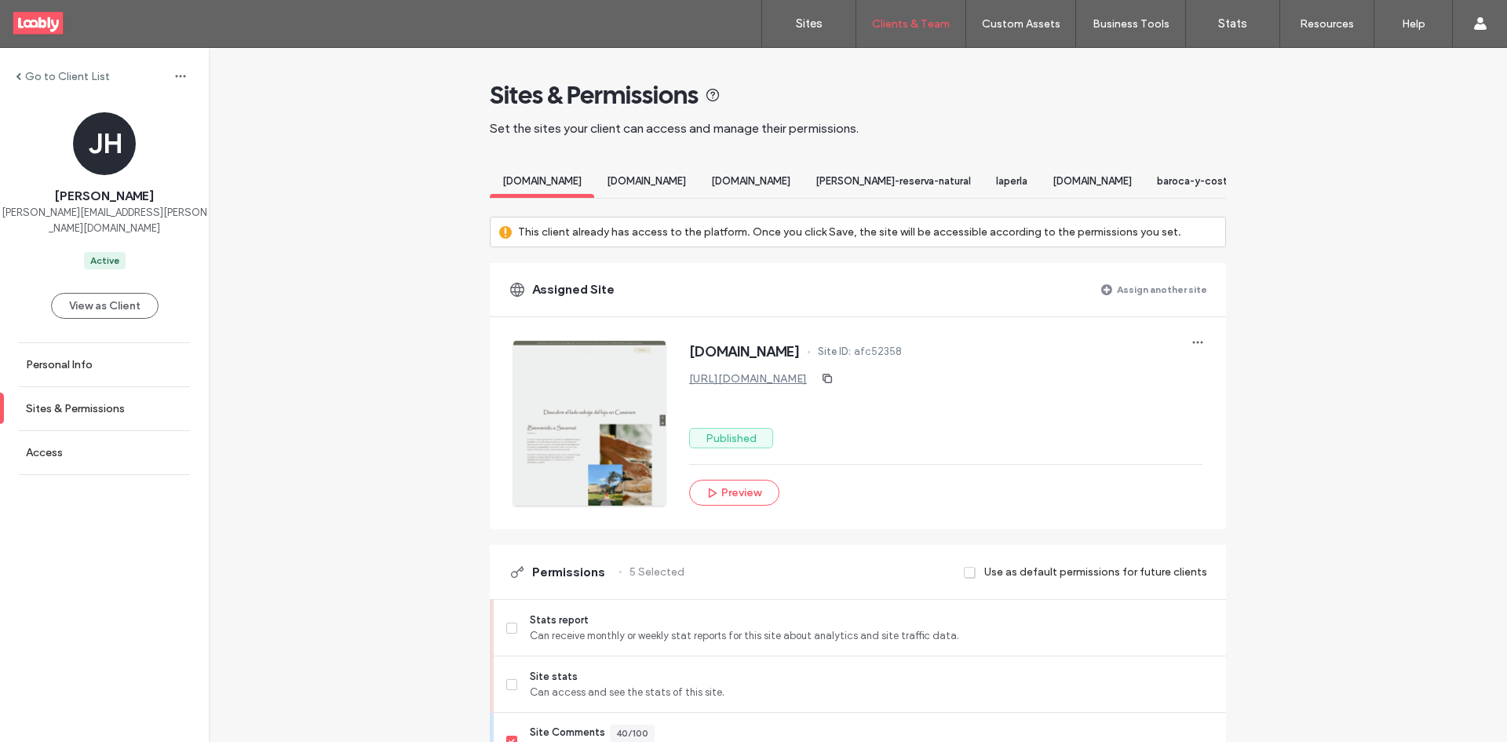
click at [1137, 298] on label "Assign another site" at bounding box center [1162, 289] width 90 height 27
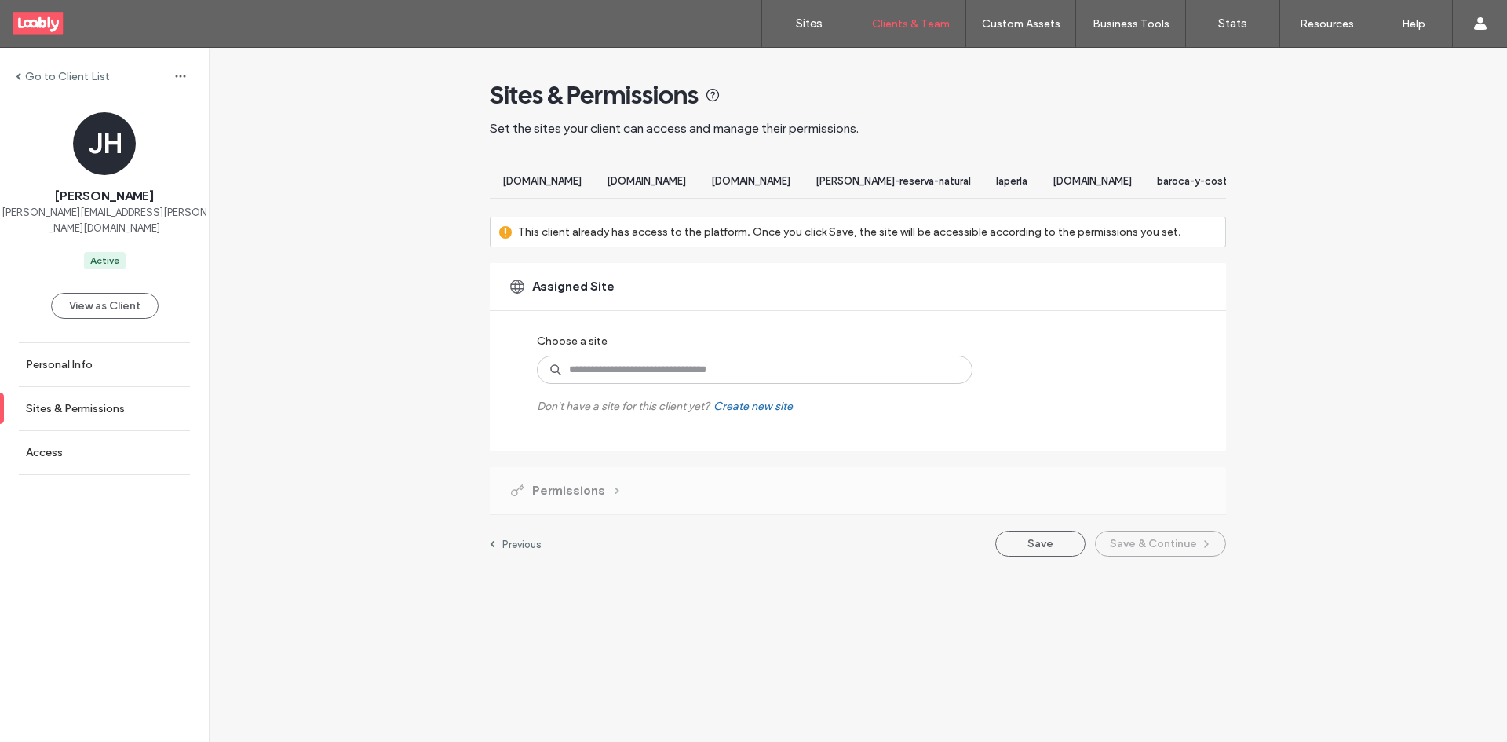
click at [783, 374] on div "Choose a site Don't have a site for this client yet? Create new site" at bounding box center [737, 370] width 401 height 86
click at [781, 375] on input at bounding box center [755, 370] width 436 height 28
type input "******"
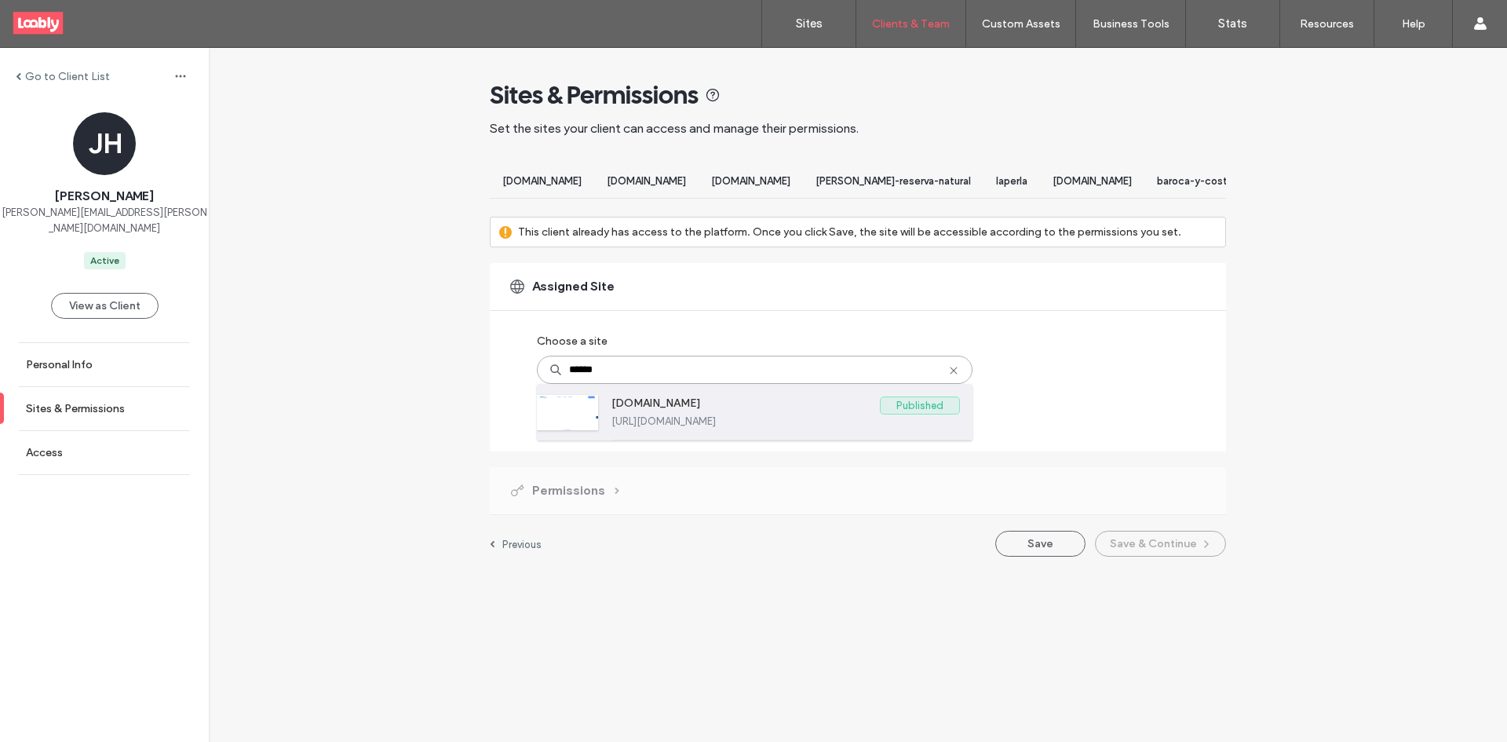
click at [686, 415] on label "[DOMAIN_NAME]" at bounding box center [746, 405] width 268 height 19
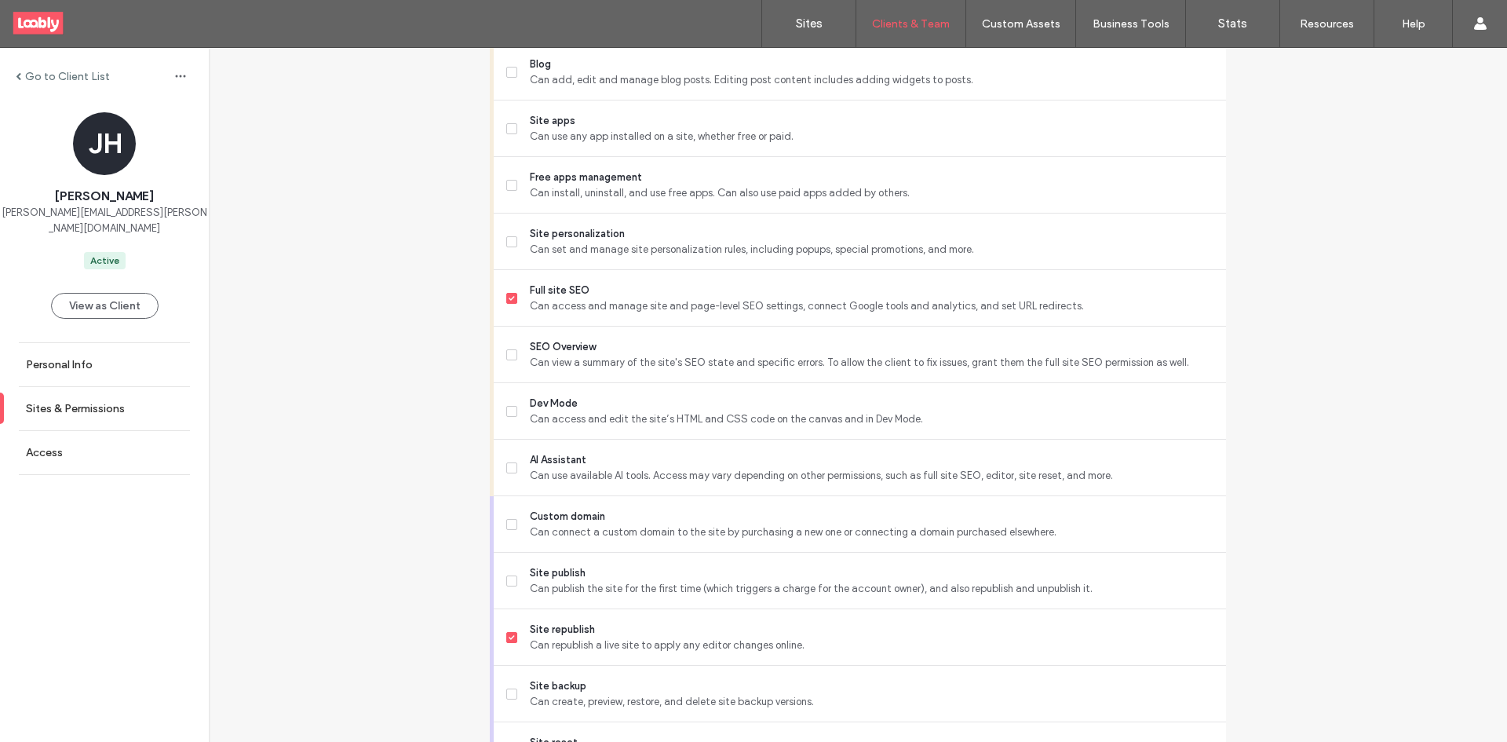
scroll to position [1342, 0]
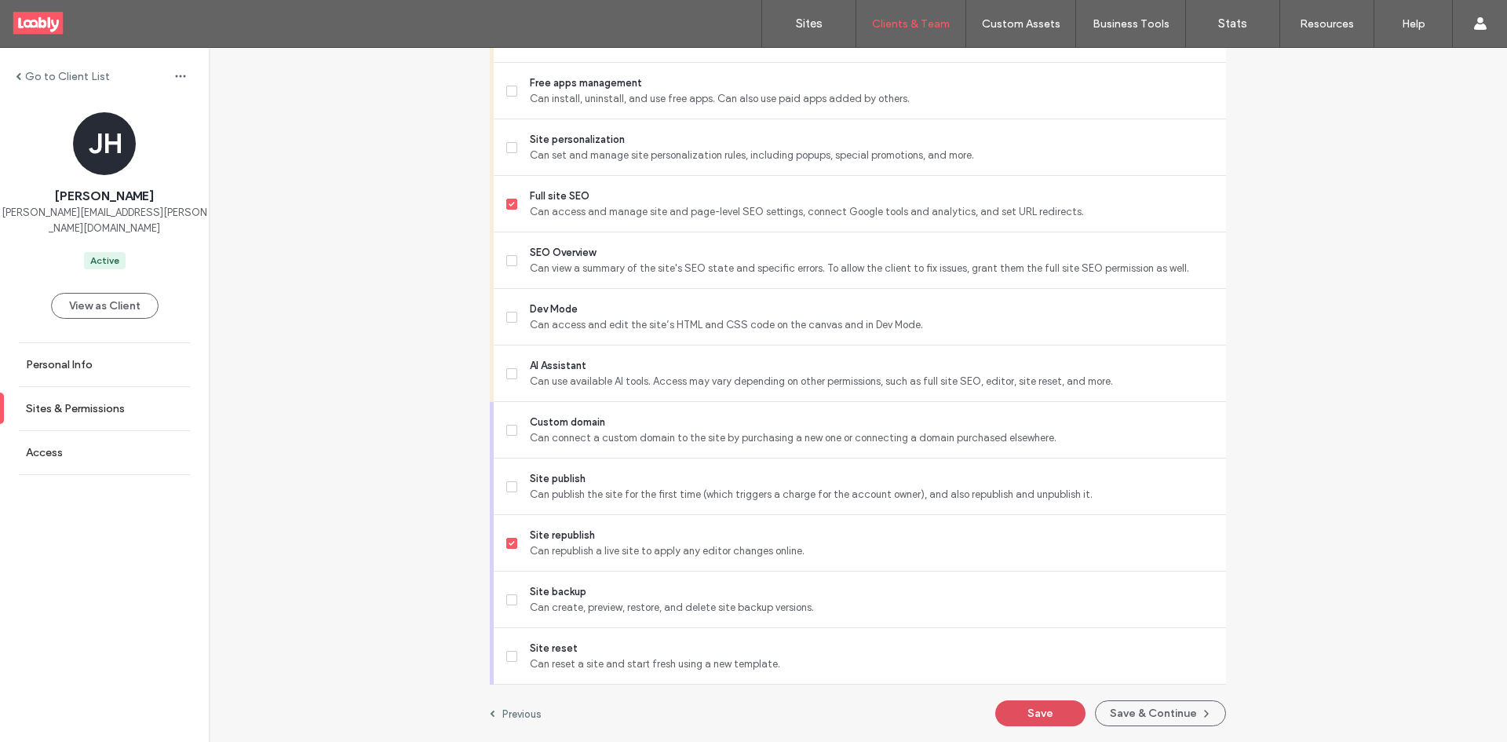
click at [1020, 713] on button "Save" at bounding box center [1040, 713] width 90 height 26
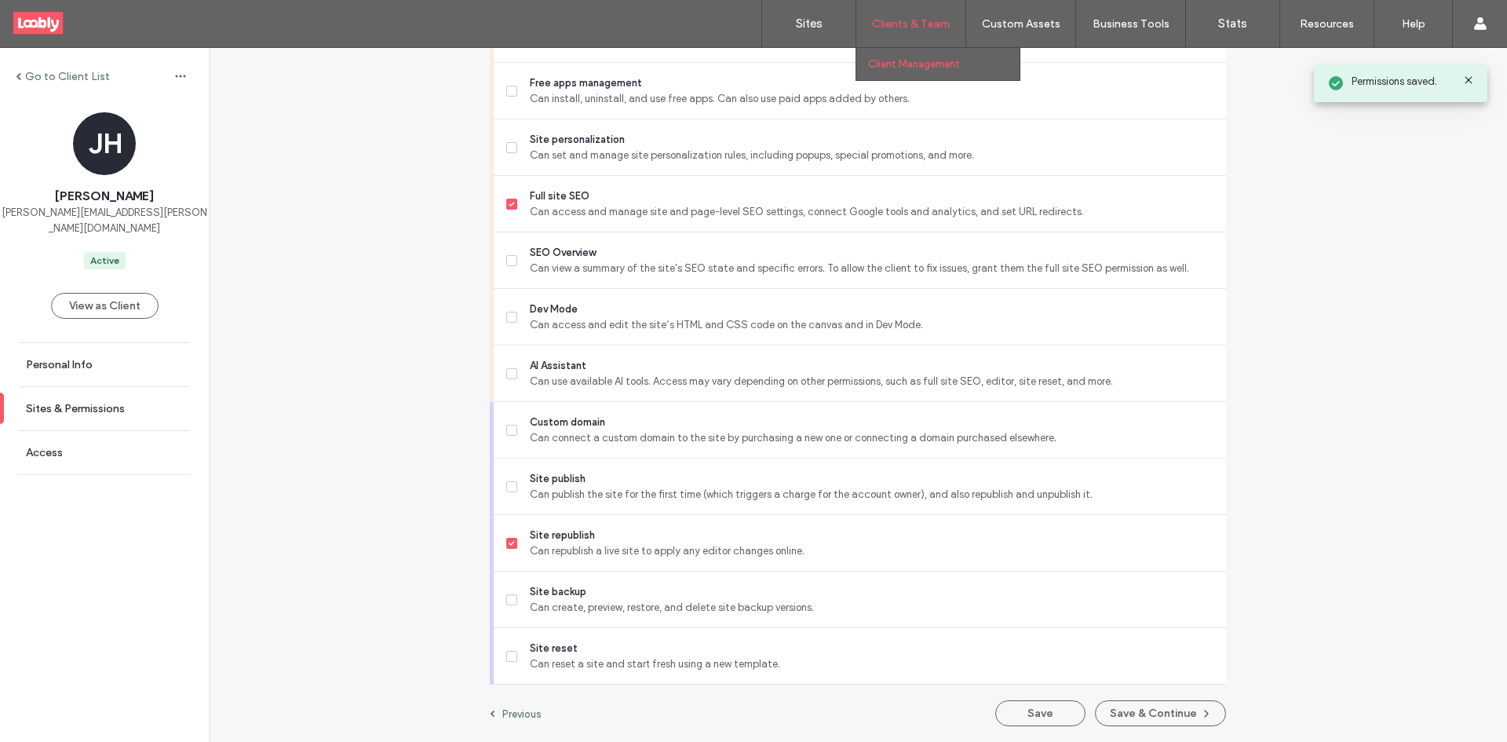
click at [900, 21] on label "Clients & Team" at bounding box center [911, 23] width 78 height 13
click at [878, 60] on label "Client Management" at bounding box center [914, 64] width 92 height 12
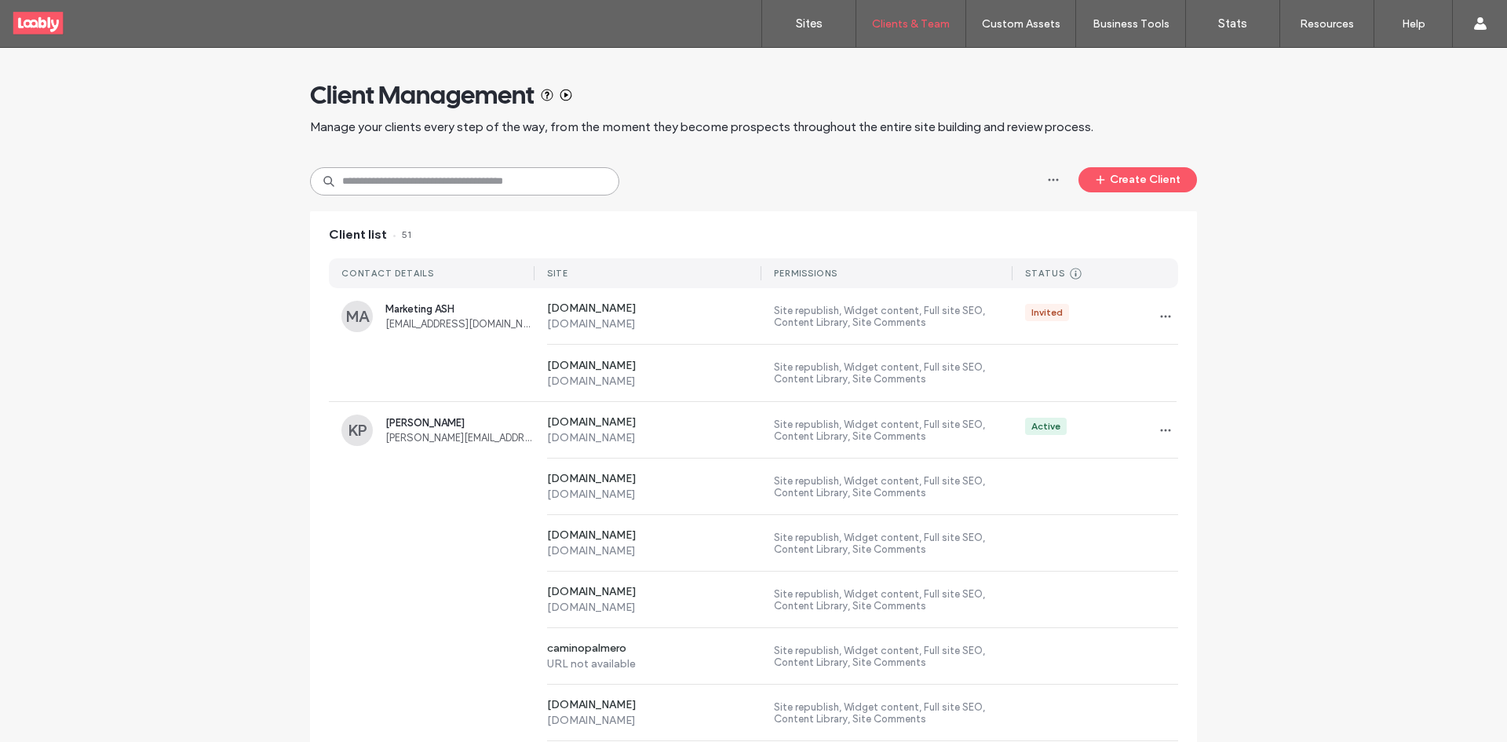
click at [477, 181] on input at bounding box center [464, 181] width 309 height 28
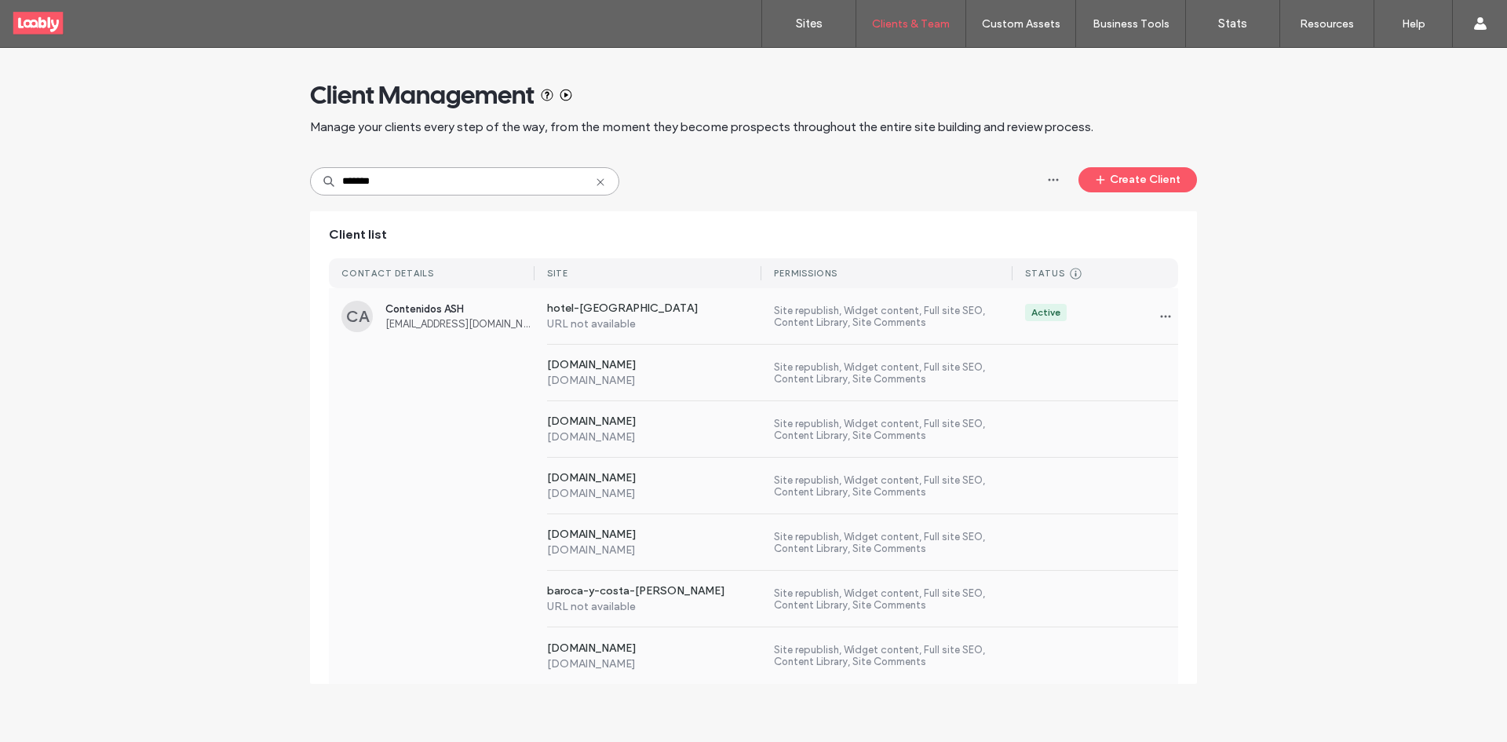
type input "*******"
drag, startPoint x: 503, startPoint y: 394, endPoint x: 550, endPoint y: 390, distance: 46.5
click at [503, 394] on div "[DOMAIN_NAME] [DOMAIN_NAME] Site republish, Widget content, Full site SEO, Cont…" at bounding box center [753, 373] width 849 height 57
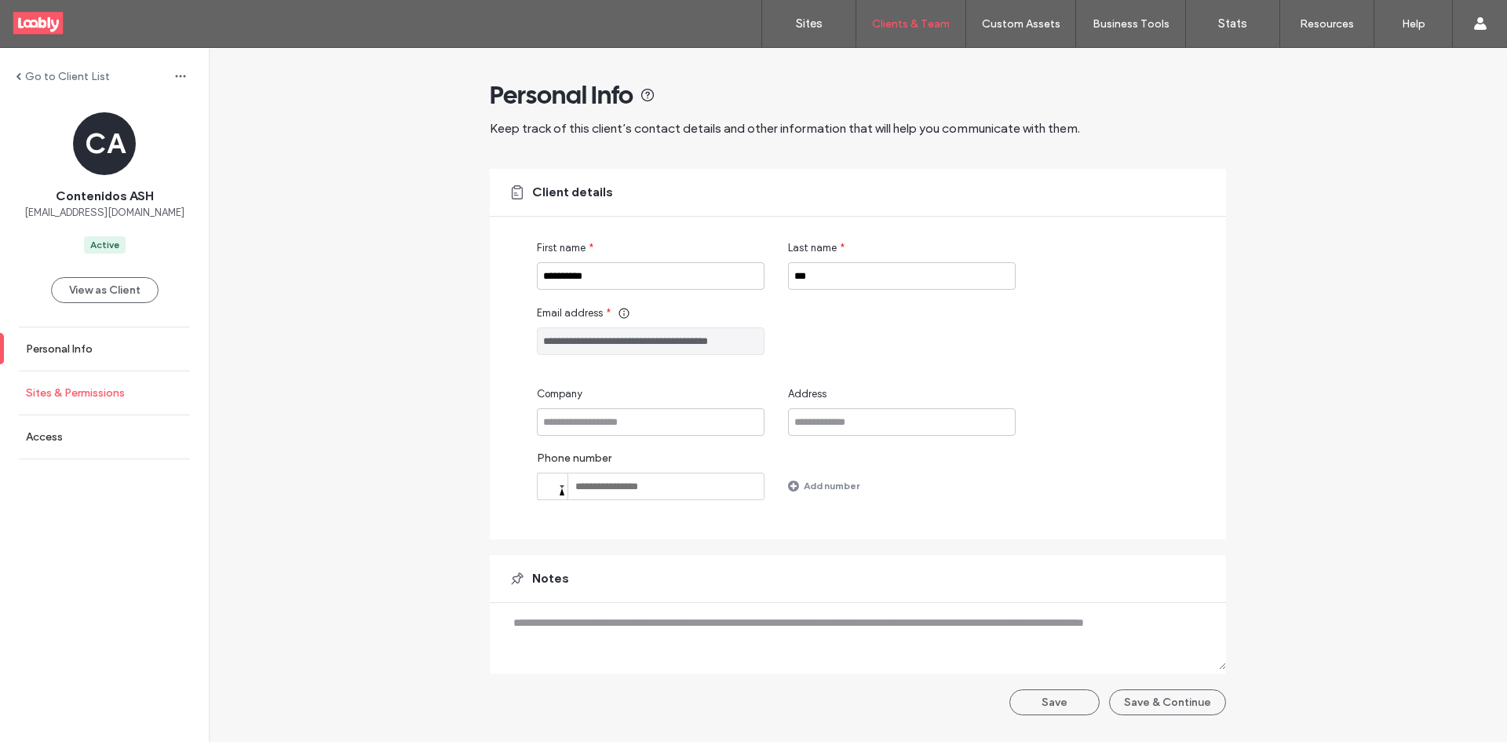
click at [126, 414] on link "Sites & Permissions" at bounding box center [104, 392] width 209 height 43
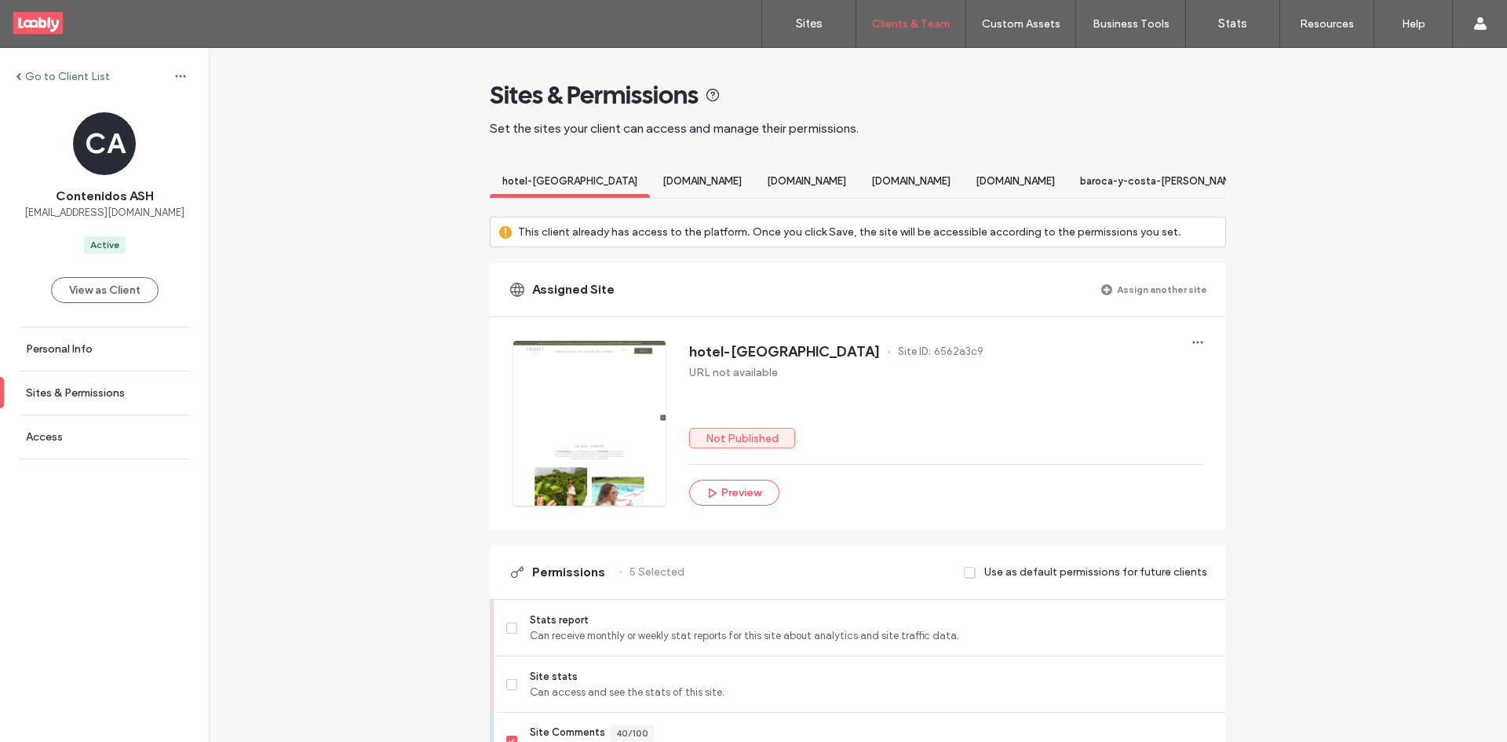
click at [1185, 303] on label "Assign another site" at bounding box center [1162, 289] width 90 height 27
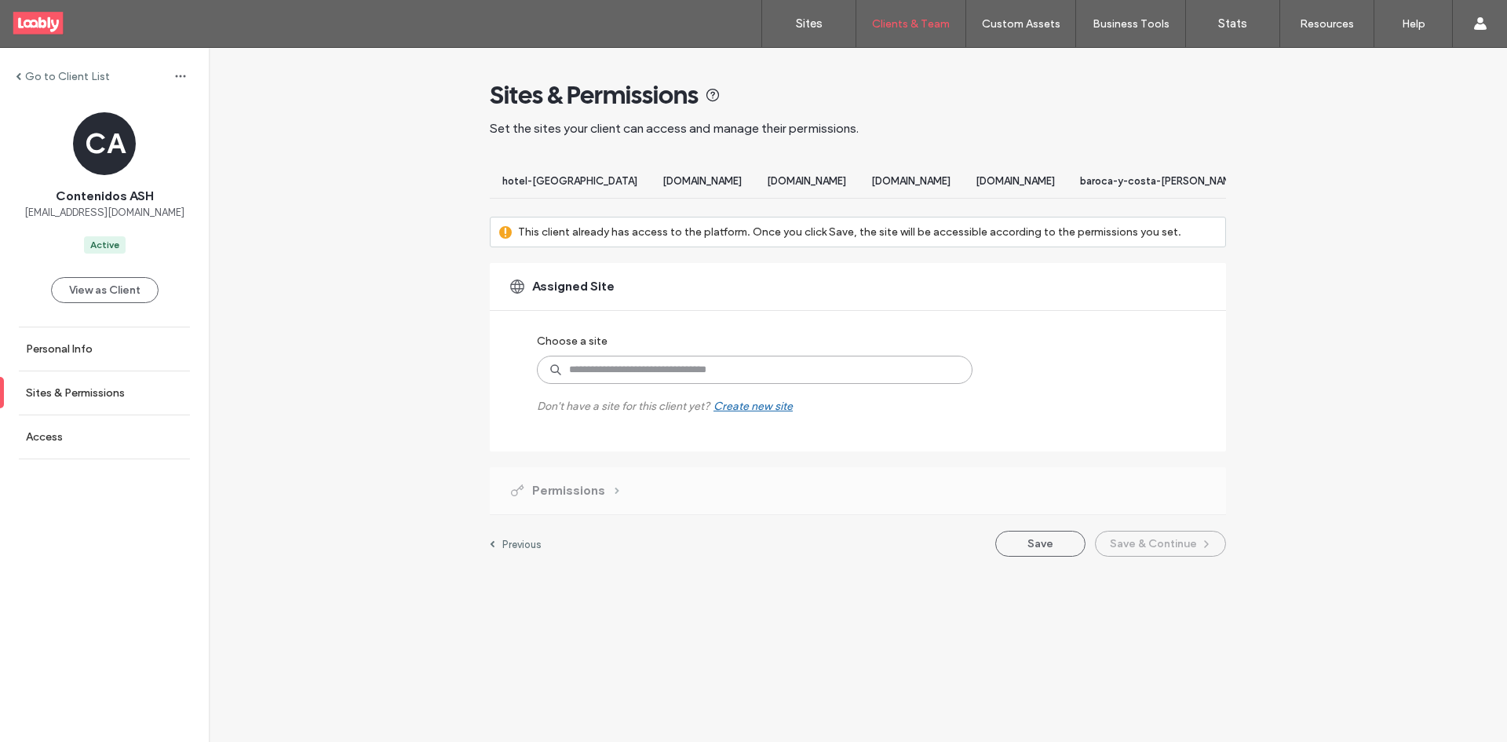
click at [753, 384] on input at bounding box center [755, 370] width 436 height 28
type input "****"
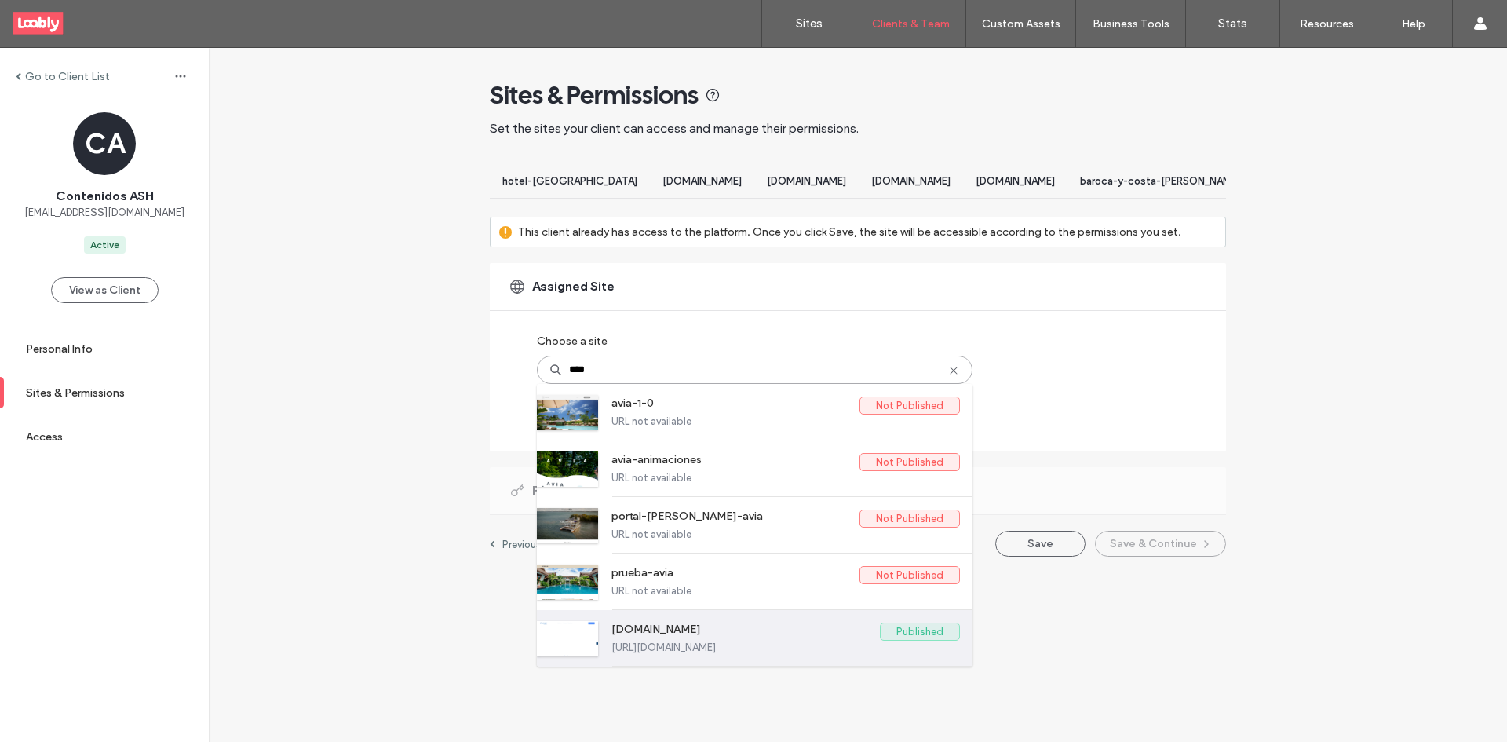
click at [772, 633] on div "[DOMAIN_NAME] Published [URL][DOMAIN_NAME]" at bounding box center [786, 638] width 349 height 56
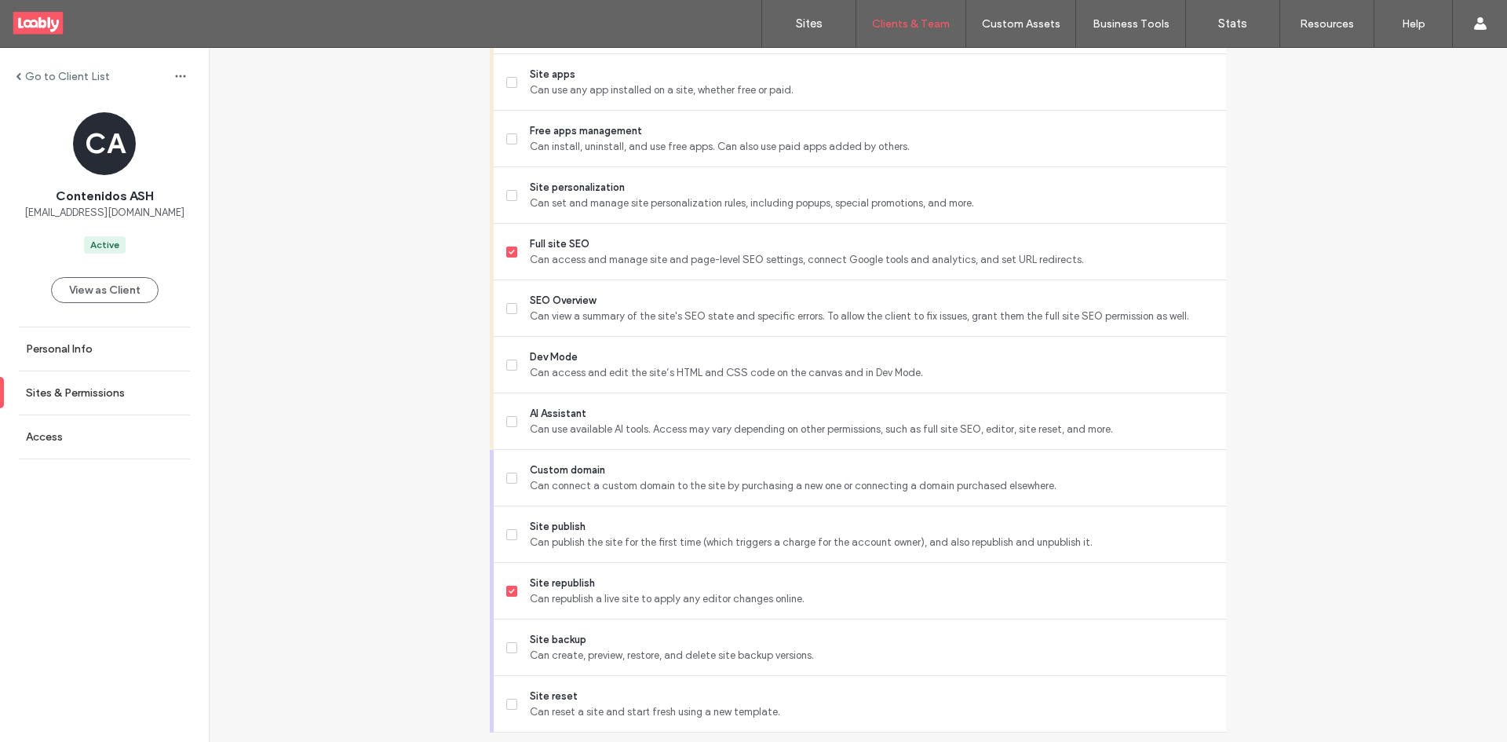
scroll to position [1342, 0]
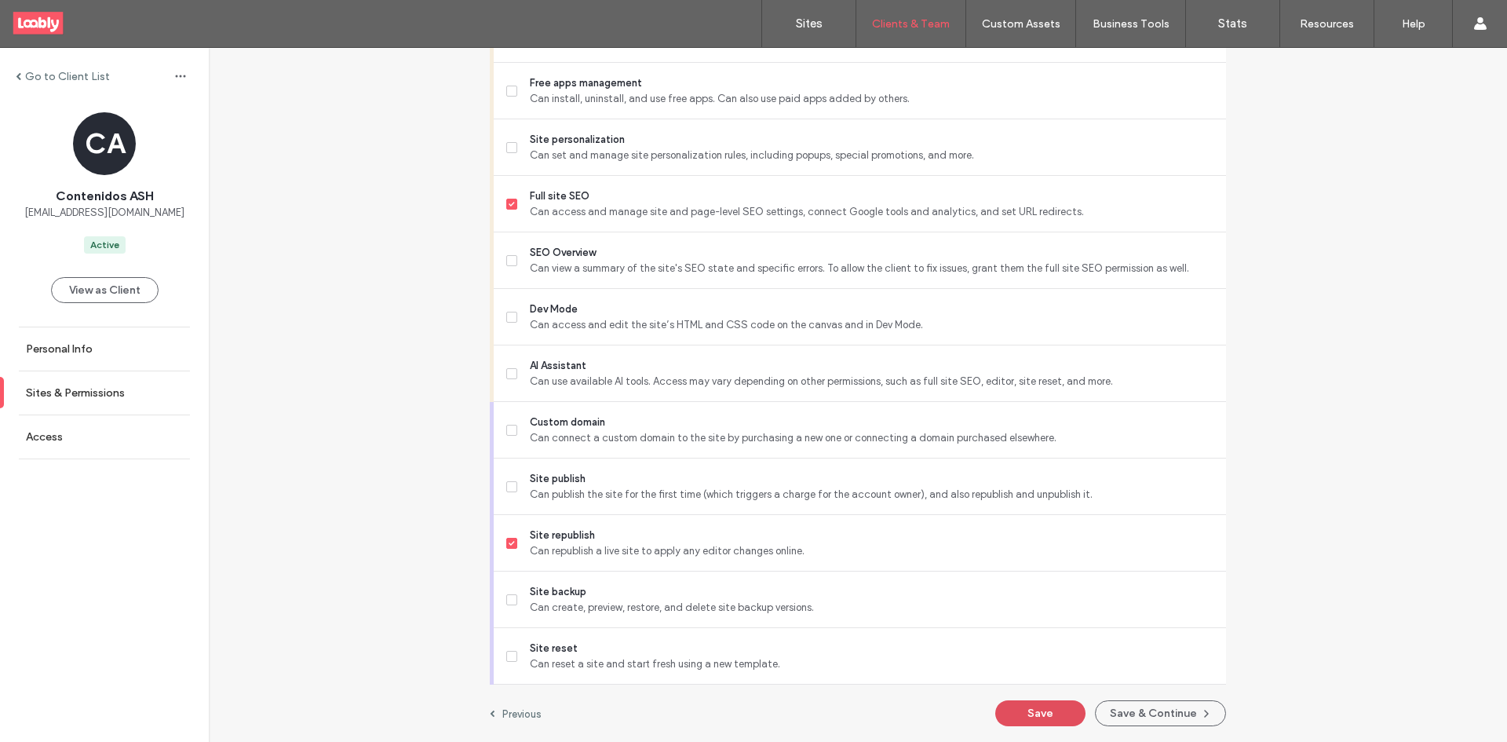
click at [1038, 718] on button "Save" at bounding box center [1040, 713] width 90 height 26
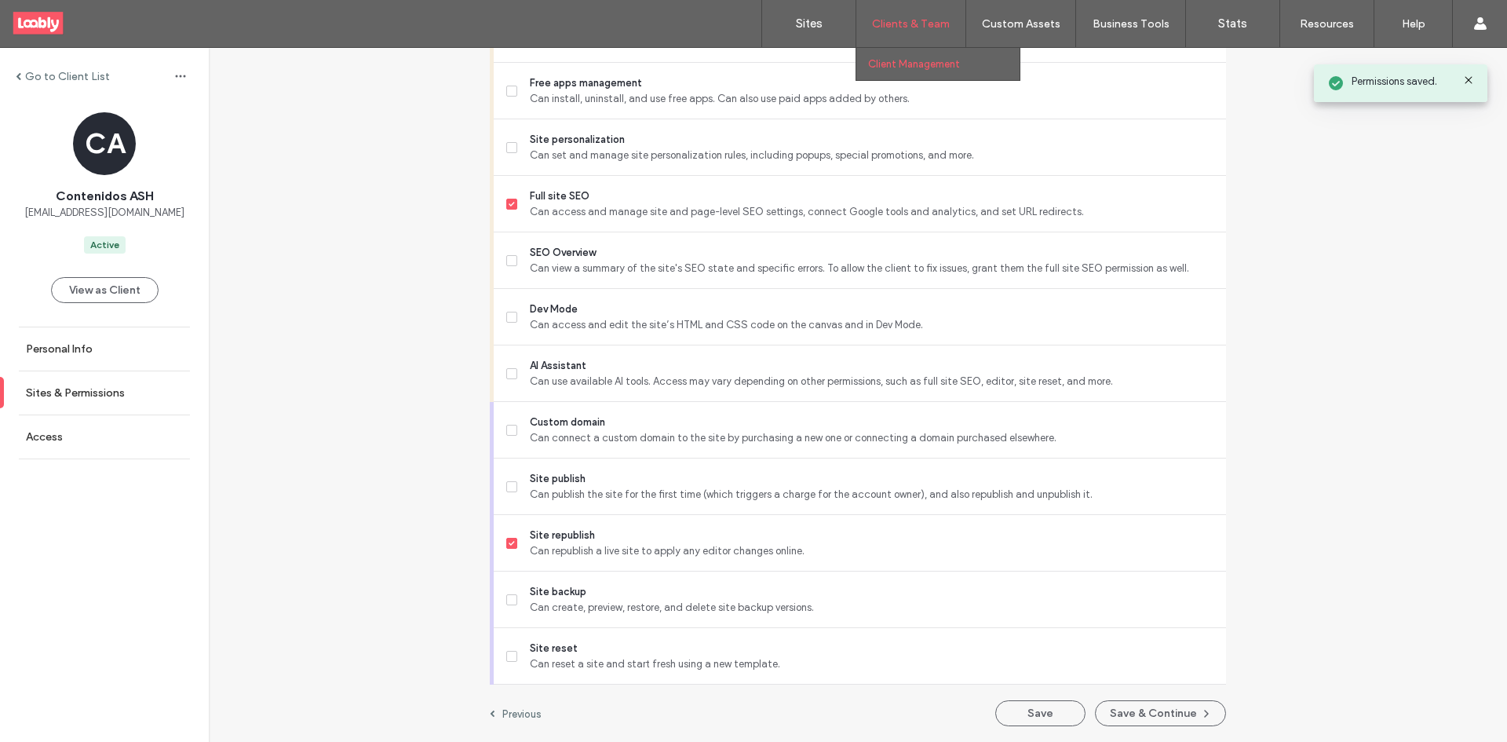
click at [918, 64] on label "Client Management" at bounding box center [914, 64] width 92 height 12
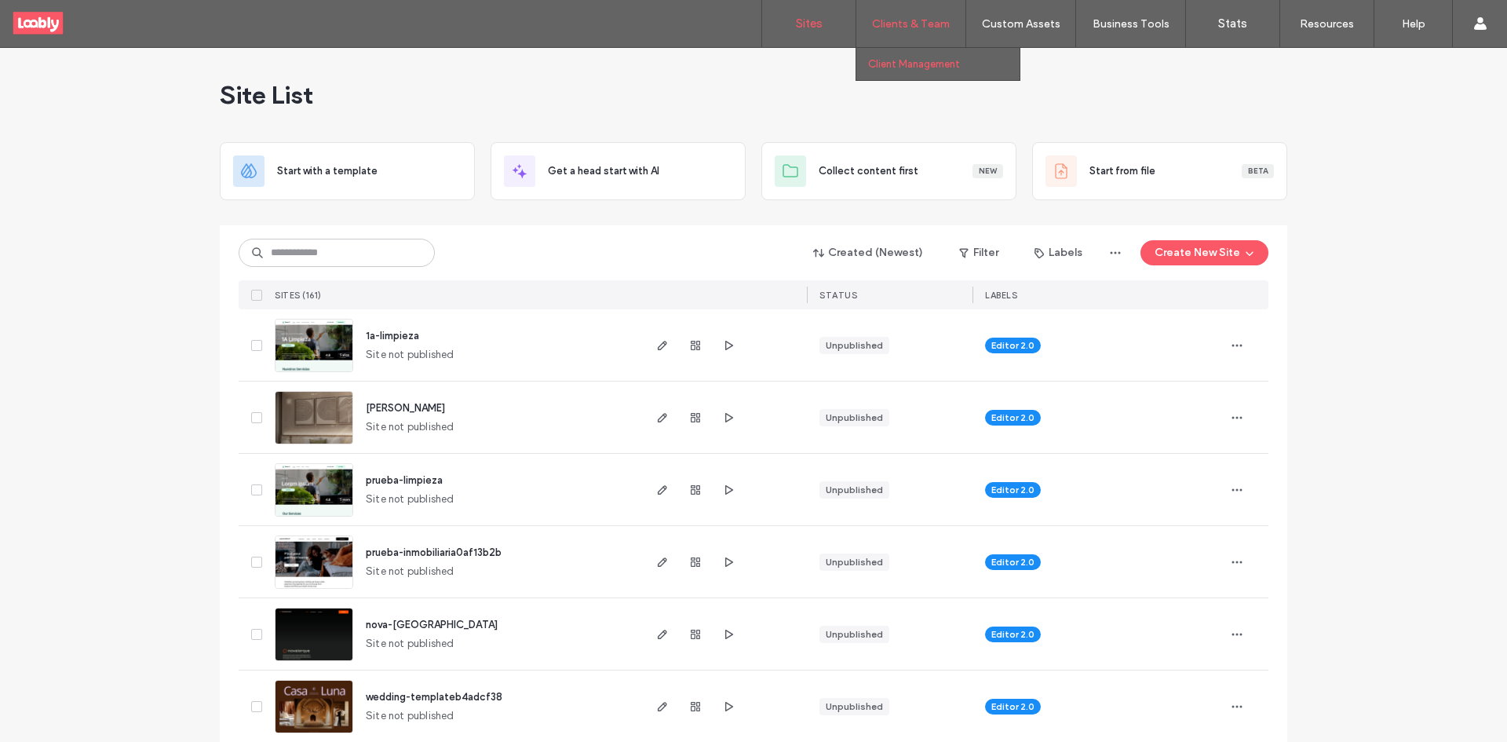
click at [903, 67] on label "Client Management" at bounding box center [914, 64] width 92 height 12
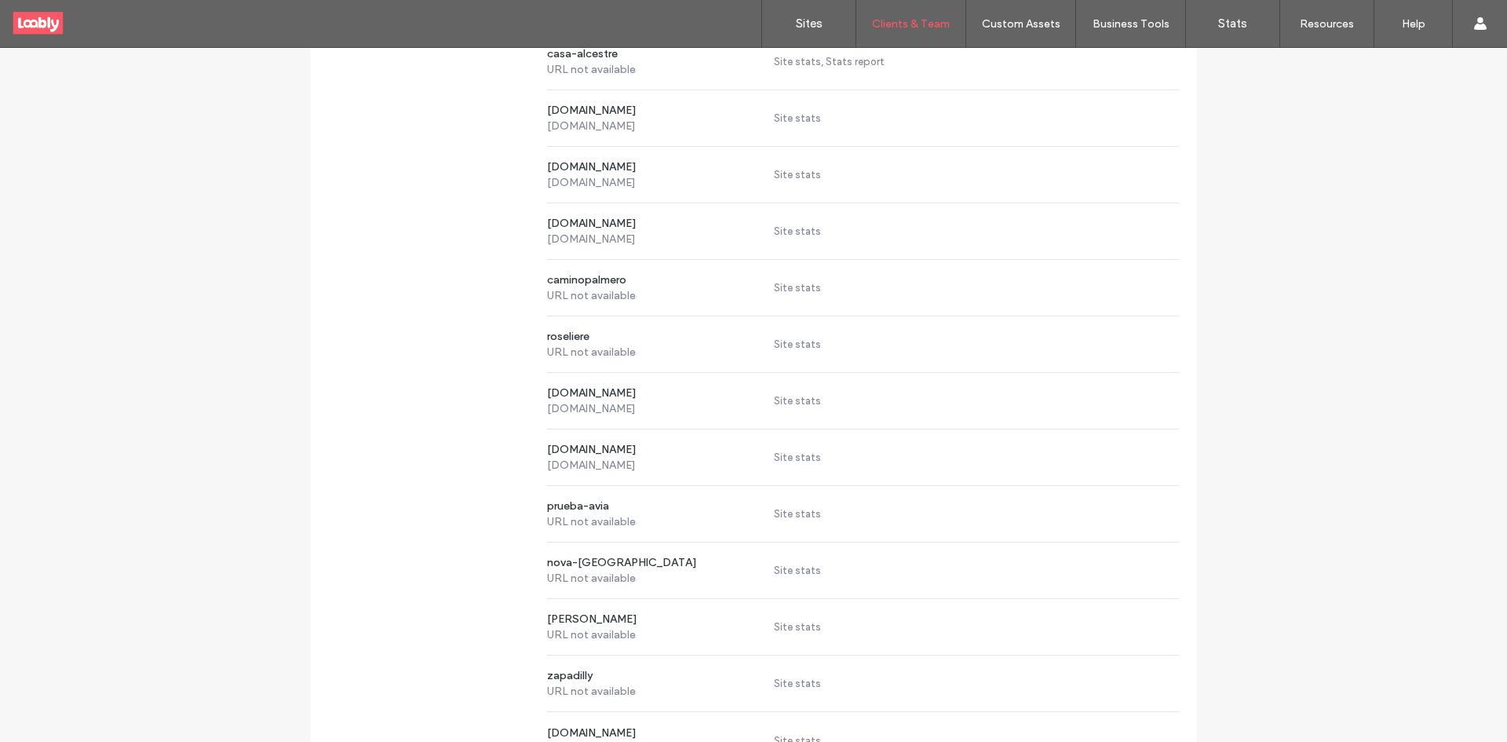
scroll to position [38387, 0]
